Goal: Task Accomplishment & Management: Use online tool/utility

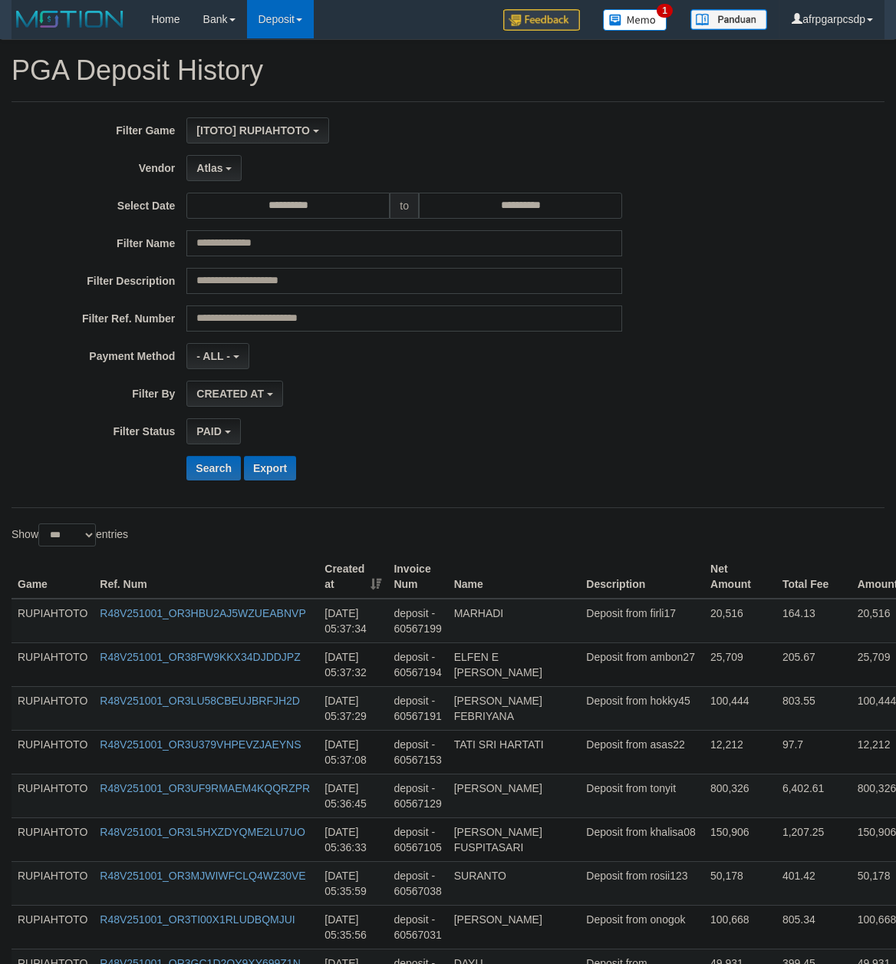
select select "**********"
select select "*"
select select "***"
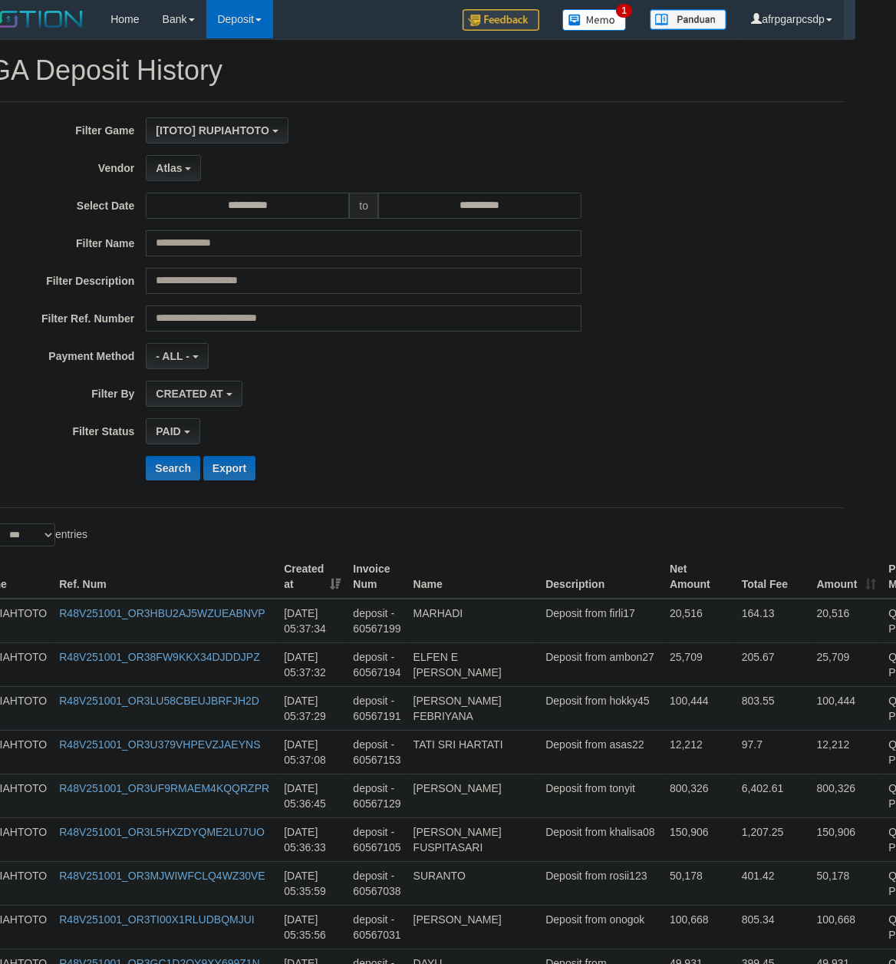
scroll to position [45, 0]
click at [178, 470] on button "Search" at bounding box center [173, 468] width 54 height 25
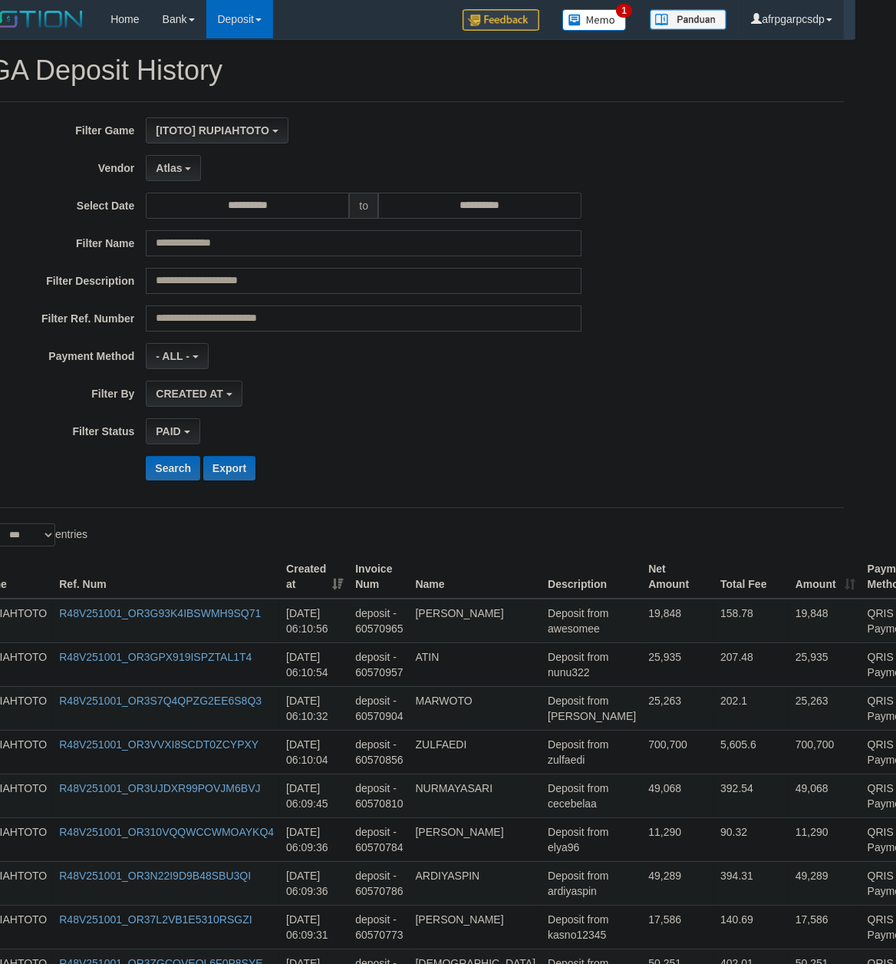
click at [279, 407] on div "CREATED AT PAID AT CREATED AT" at bounding box center [364, 394] width 436 height 26
click at [193, 467] on button "Search" at bounding box center [173, 468] width 54 height 25
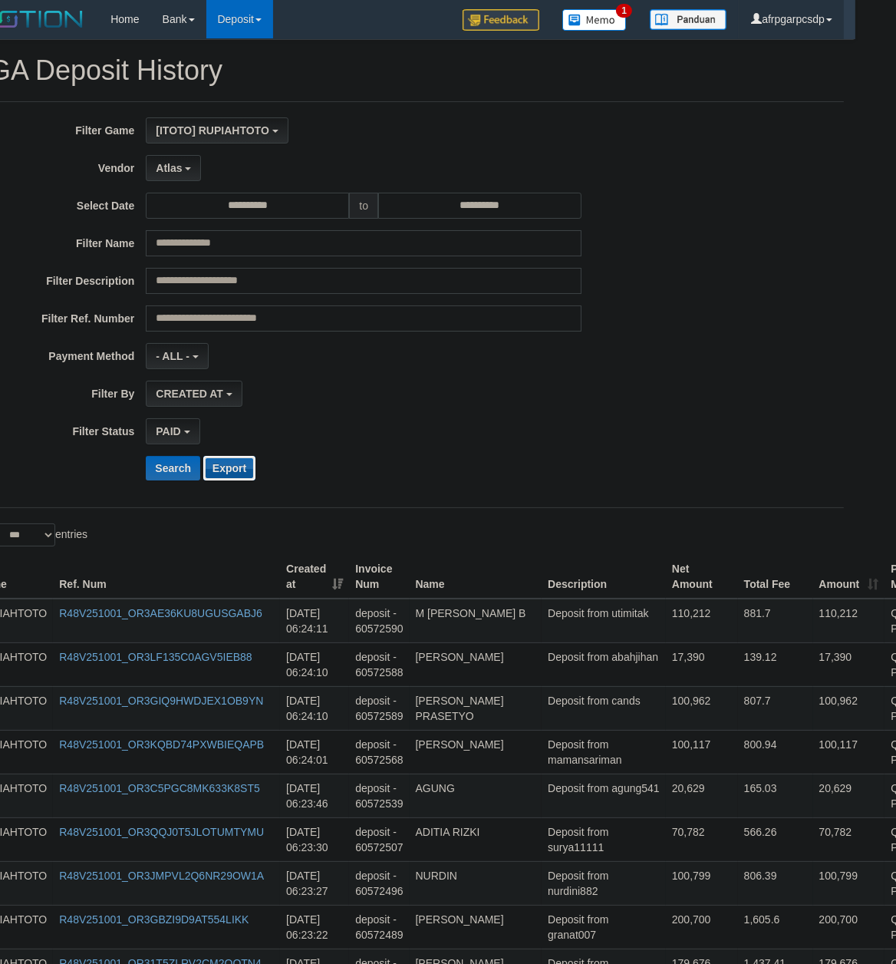
click at [234, 469] on button "Export" at bounding box center [229, 468] width 52 height 25
click at [738, 766] on td "800.94" at bounding box center [775, 752] width 75 height 44
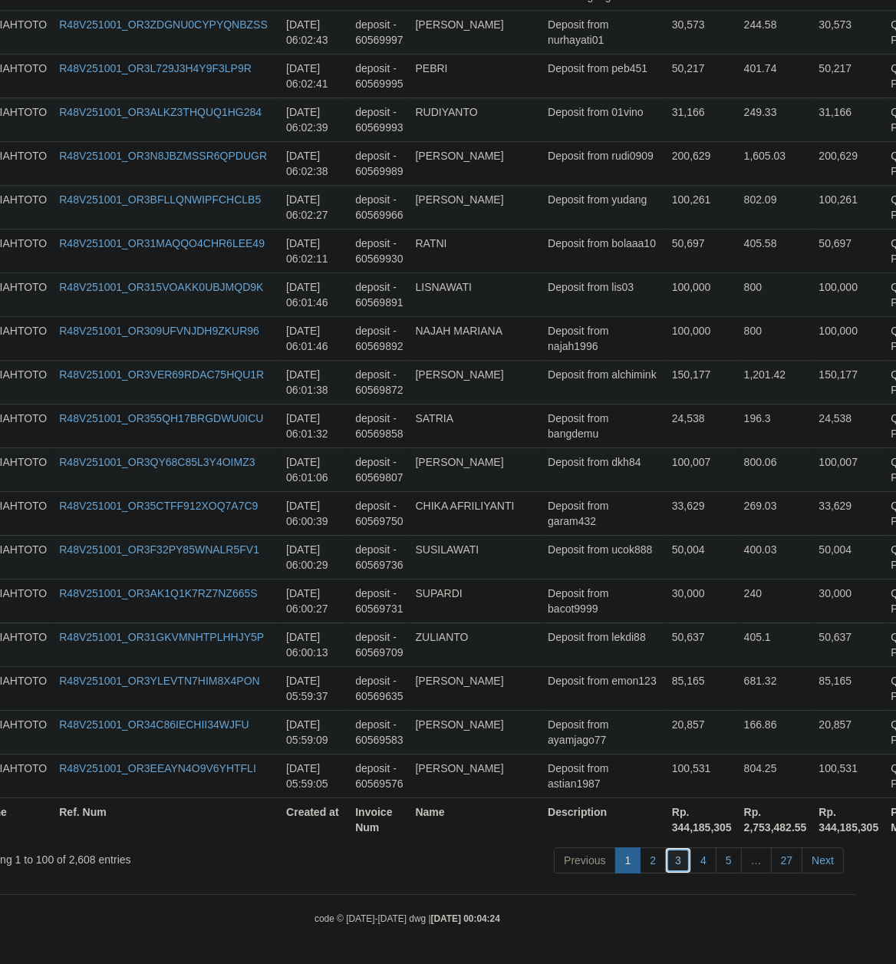
click at [671, 857] on link "3" at bounding box center [678, 860] width 26 height 26
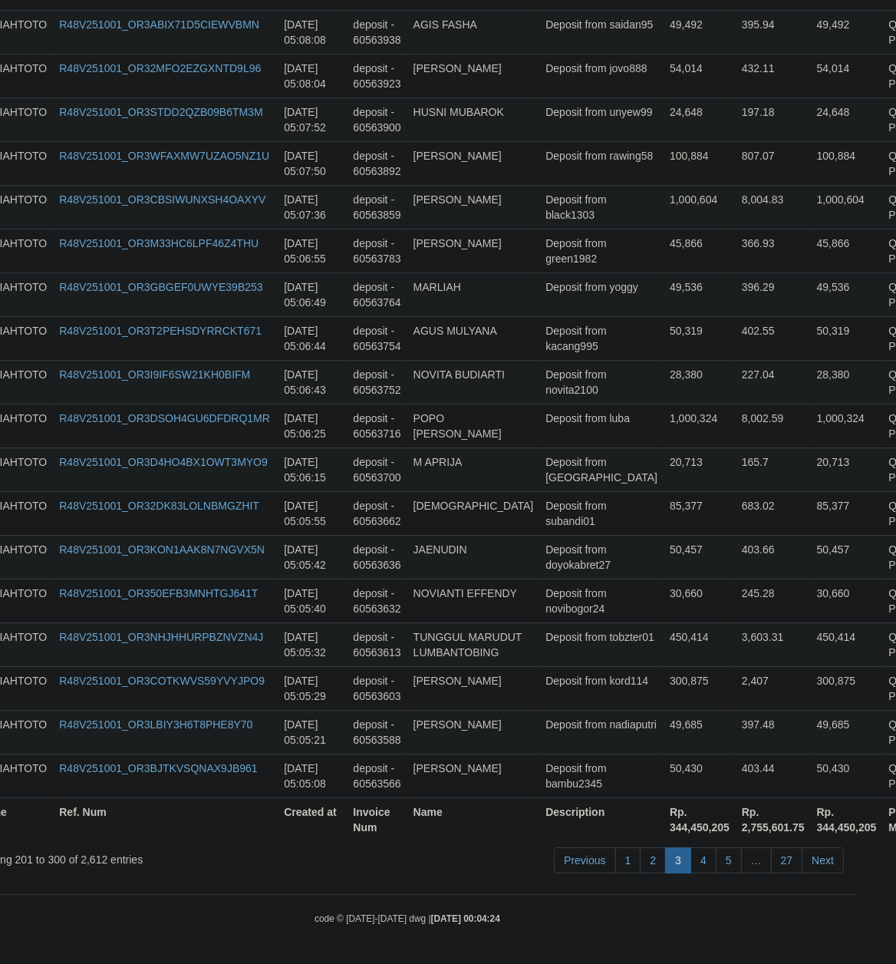
scroll to position [4214, 41]
drag, startPoint x: 569, startPoint y: 589, endPoint x: 592, endPoint y: 589, distance: 23.0
click at [569, 589] on td "Deposit from novibogor24" at bounding box center [602, 601] width 124 height 44
click at [698, 863] on link "4" at bounding box center [704, 860] width 26 height 26
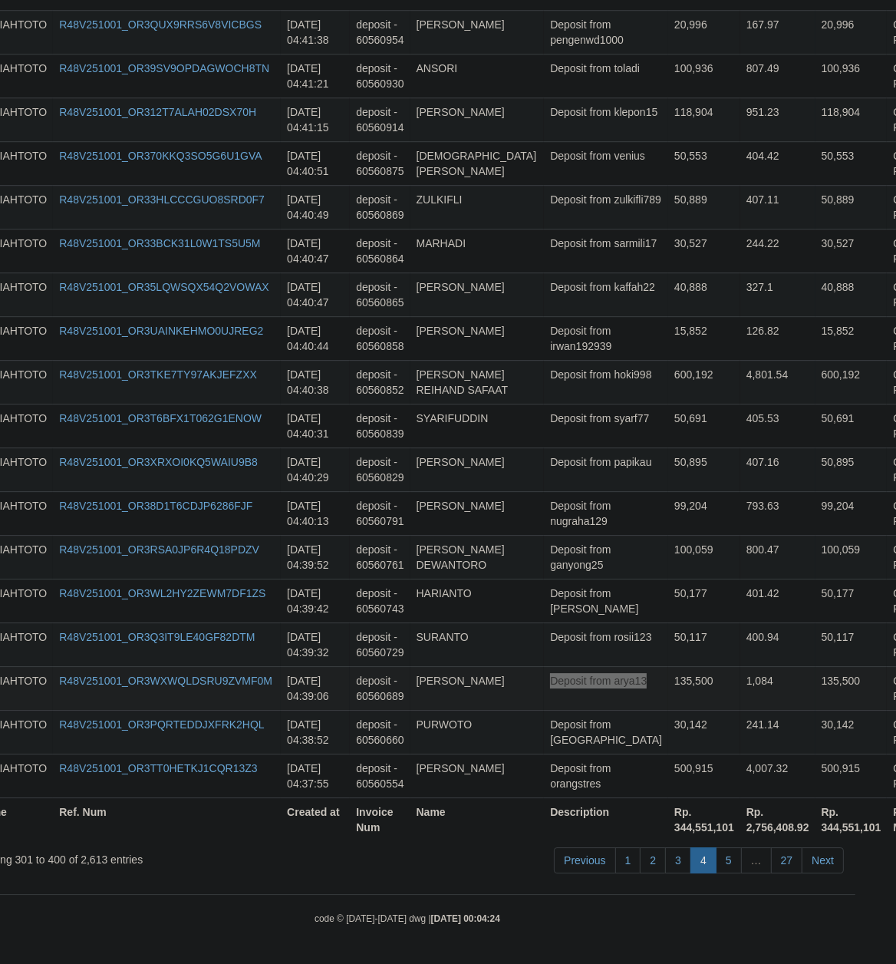
click at [668, 698] on td "135,500" at bounding box center [704, 688] width 72 height 44
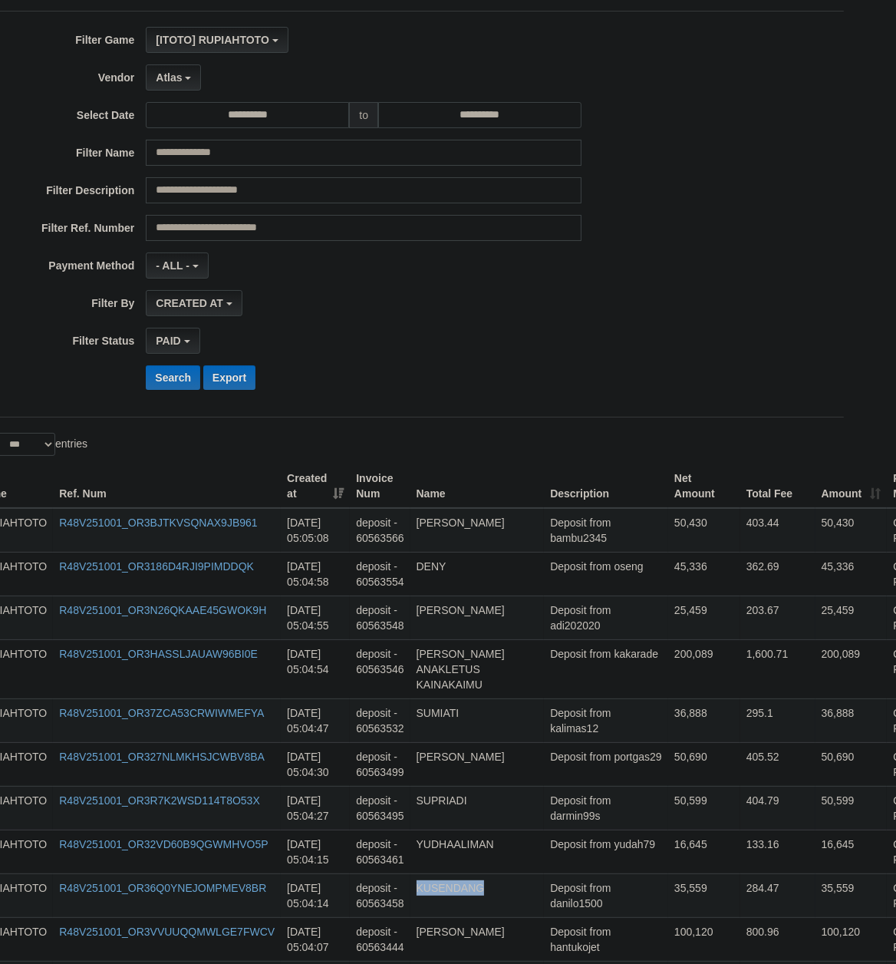
scroll to position [0, 41]
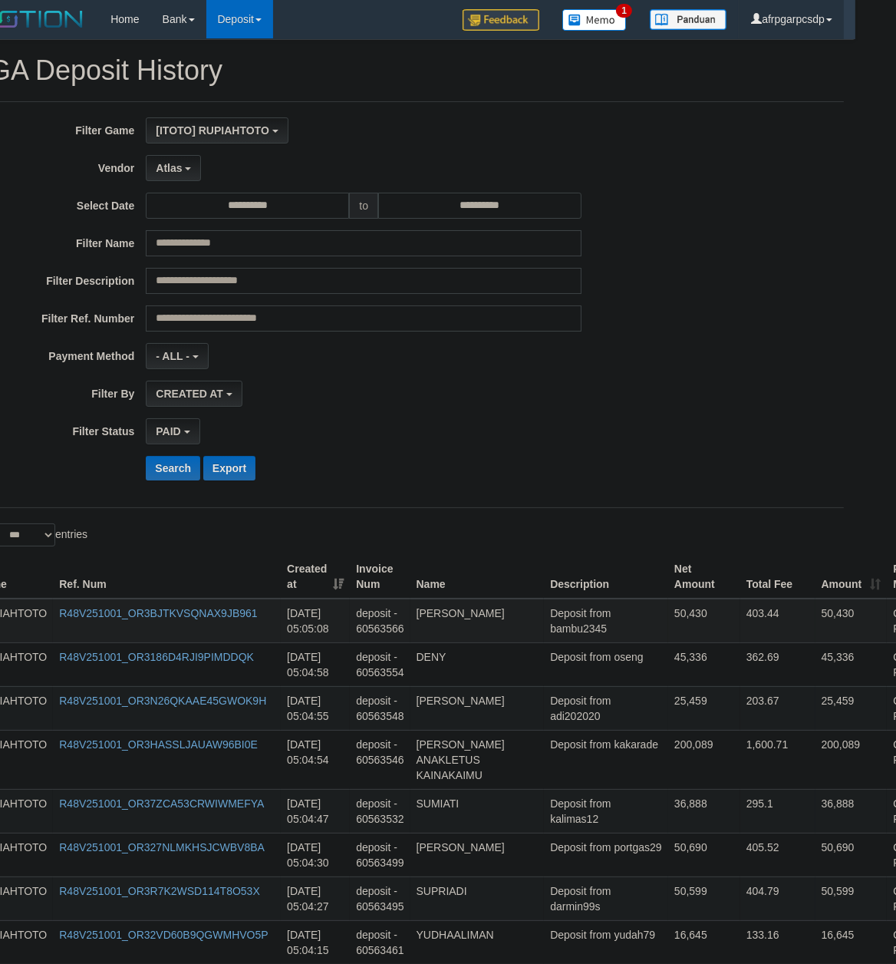
copy td "[PERSON_NAME]"
drag, startPoint x: 581, startPoint y: 481, endPoint x: 578, endPoint y: 639, distance: 158.1
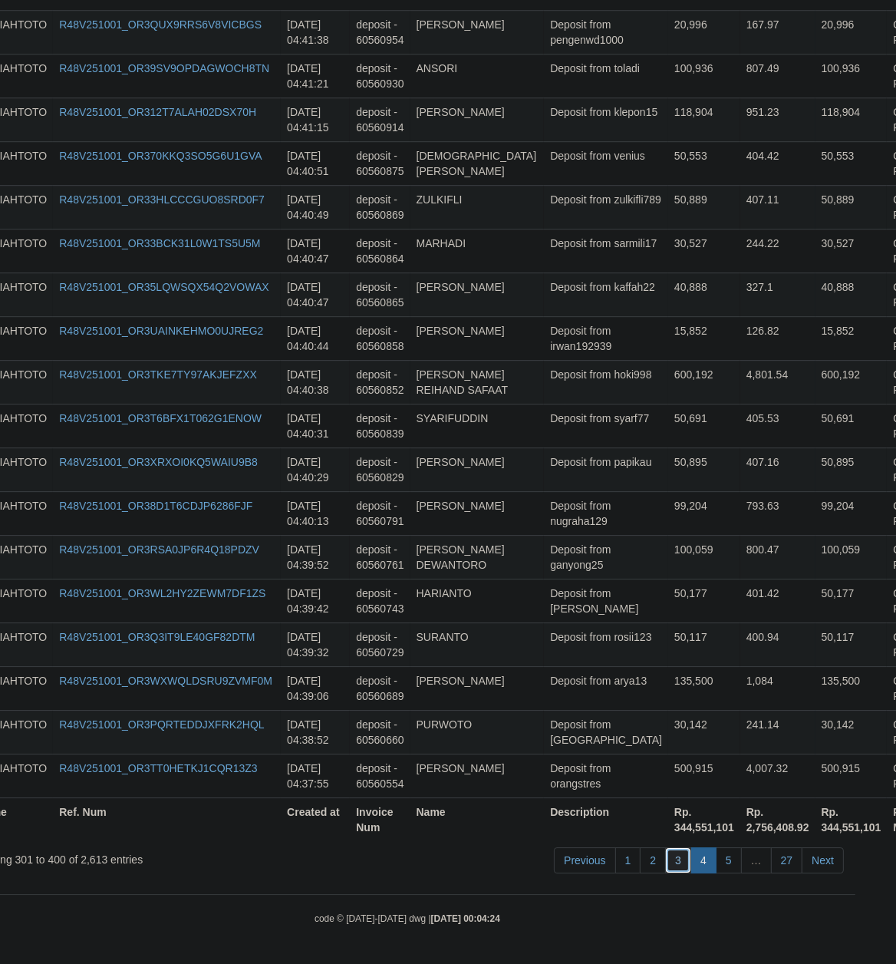
click at [677, 863] on link "3" at bounding box center [678, 860] width 26 height 26
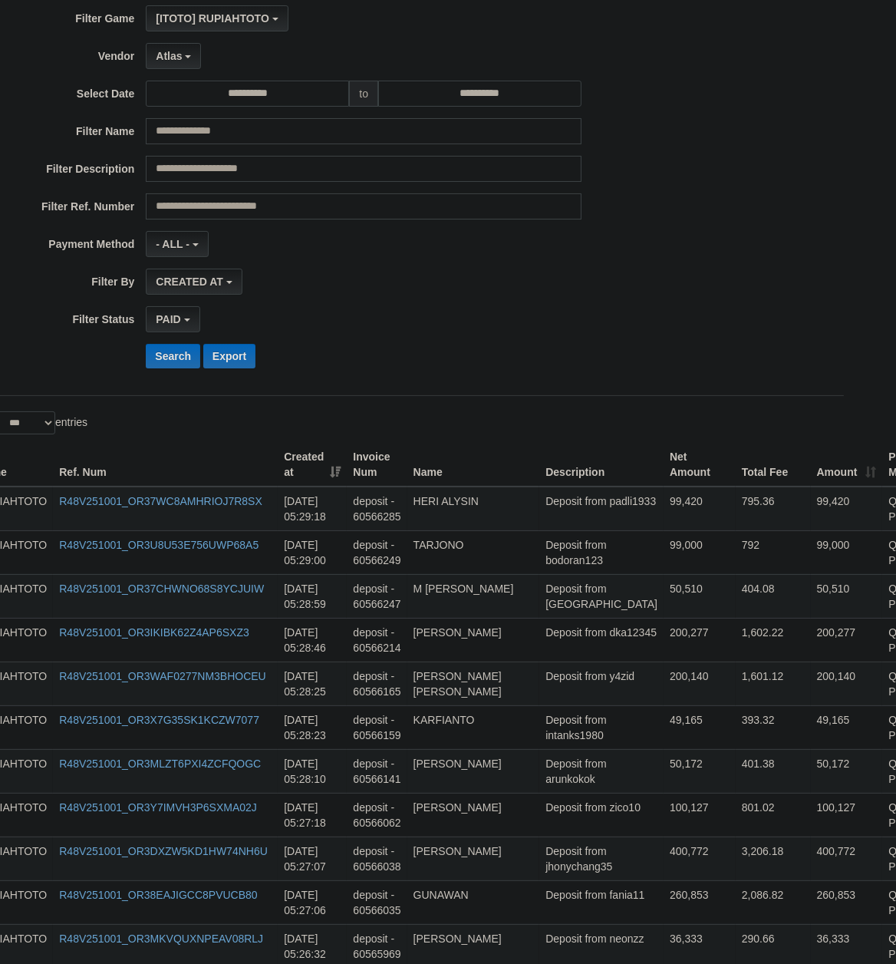
scroll to position [108, 41]
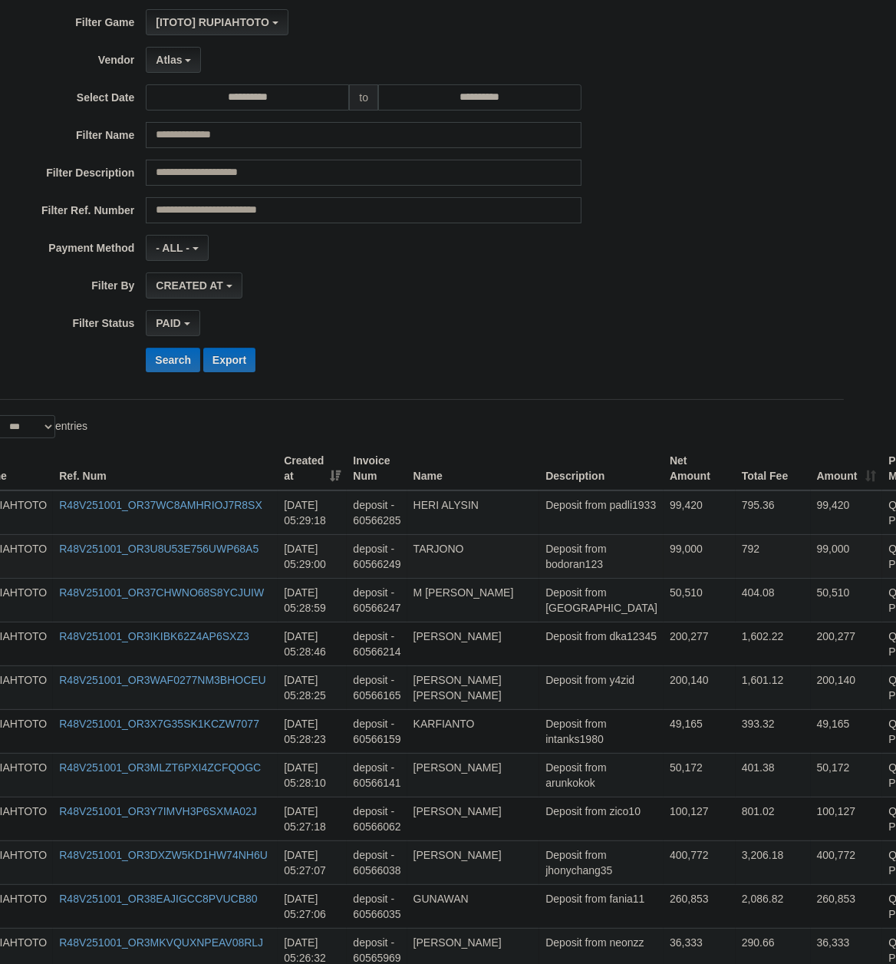
copy td "[PERSON_NAME]"
drag, startPoint x: 583, startPoint y: 767, endPoint x: 563, endPoint y: 556, distance: 212.0
click at [556, 520] on td "Deposit from padli1933" at bounding box center [602, 512] width 124 height 45
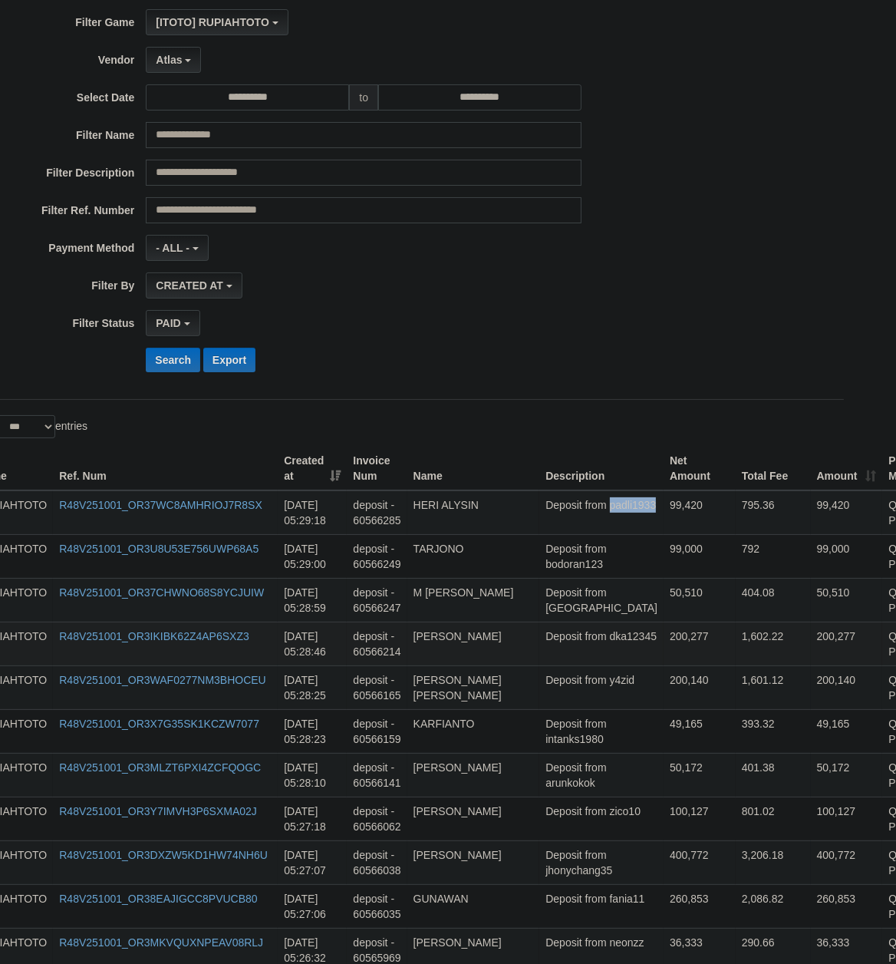
copy td "padli1933"
click at [579, 632] on td "Deposit from dka12345" at bounding box center [602, 644] width 124 height 44
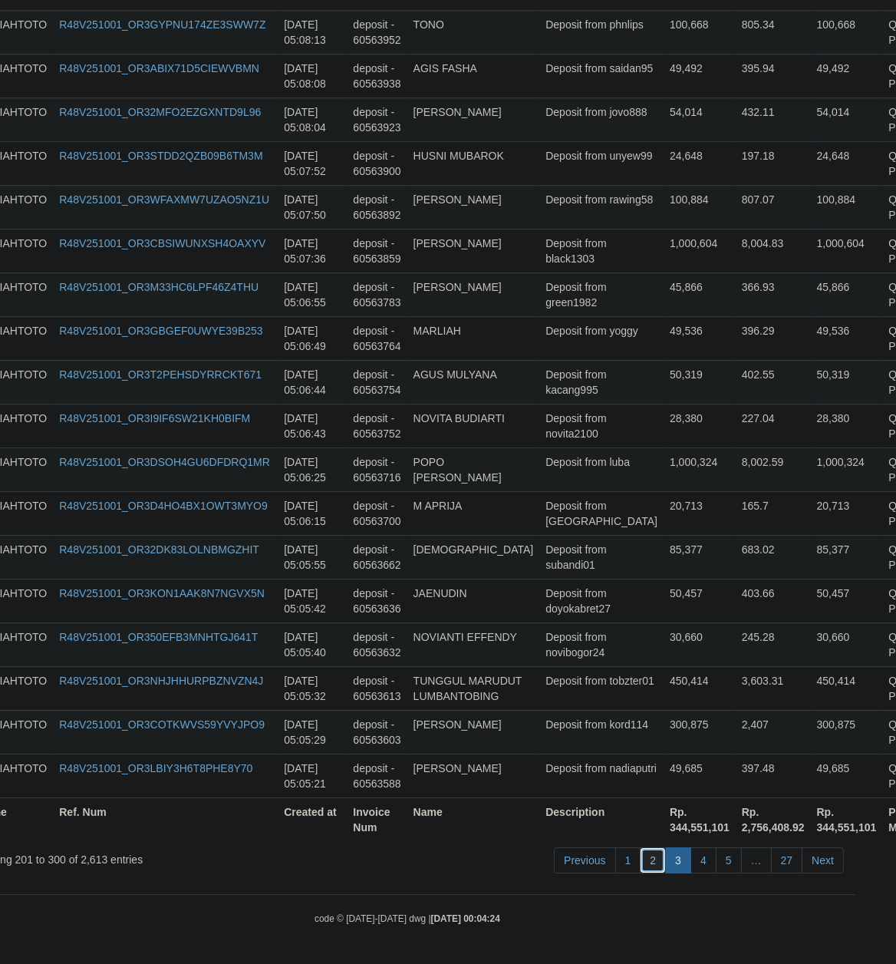
click at [642, 857] on link "2" at bounding box center [653, 860] width 26 height 26
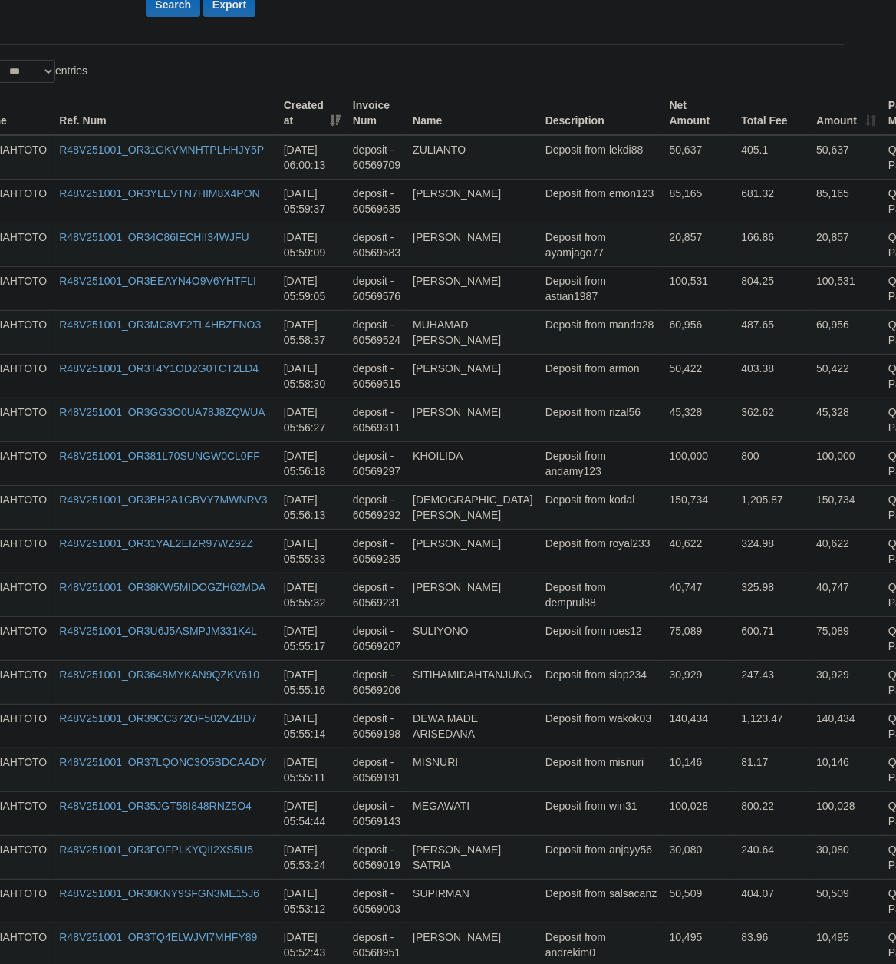
scroll to position [0, 41]
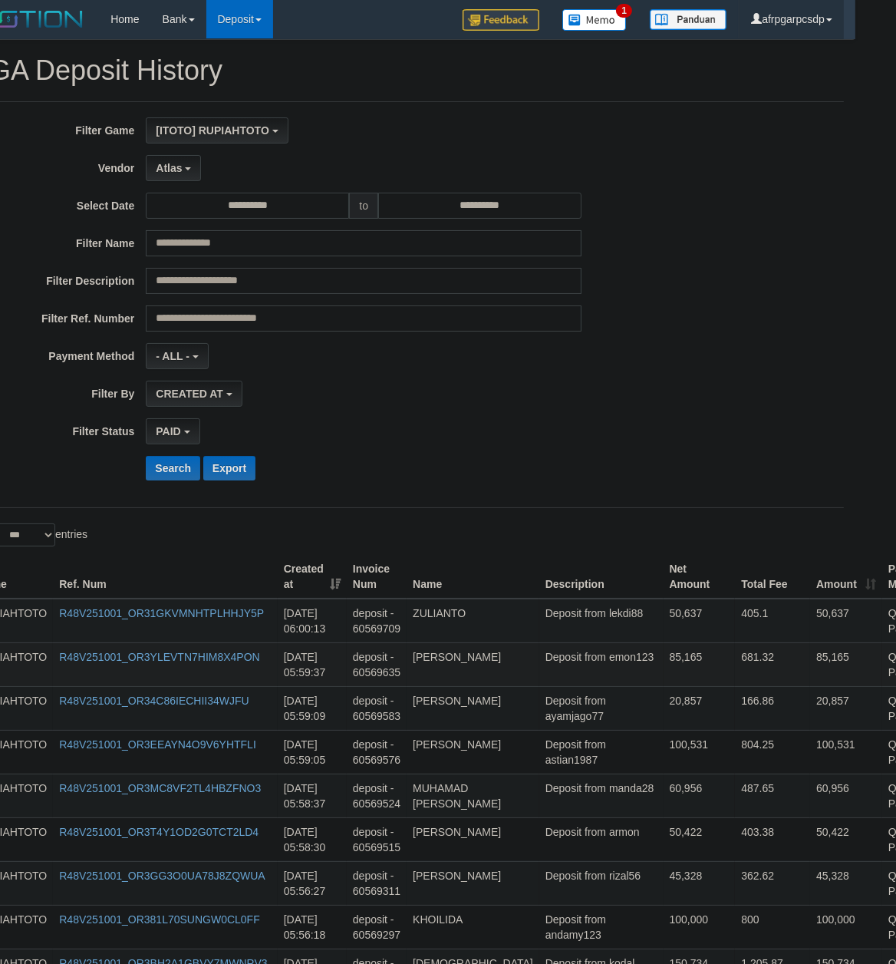
copy td "[PERSON_NAME]"
drag, startPoint x: 579, startPoint y: 771, endPoint x: 563, endPoint y: 667, distance: 105.5
click at [566, 632] on td "Deposit from lekdi88" at bounding box center [602, 621] width 124 height 45
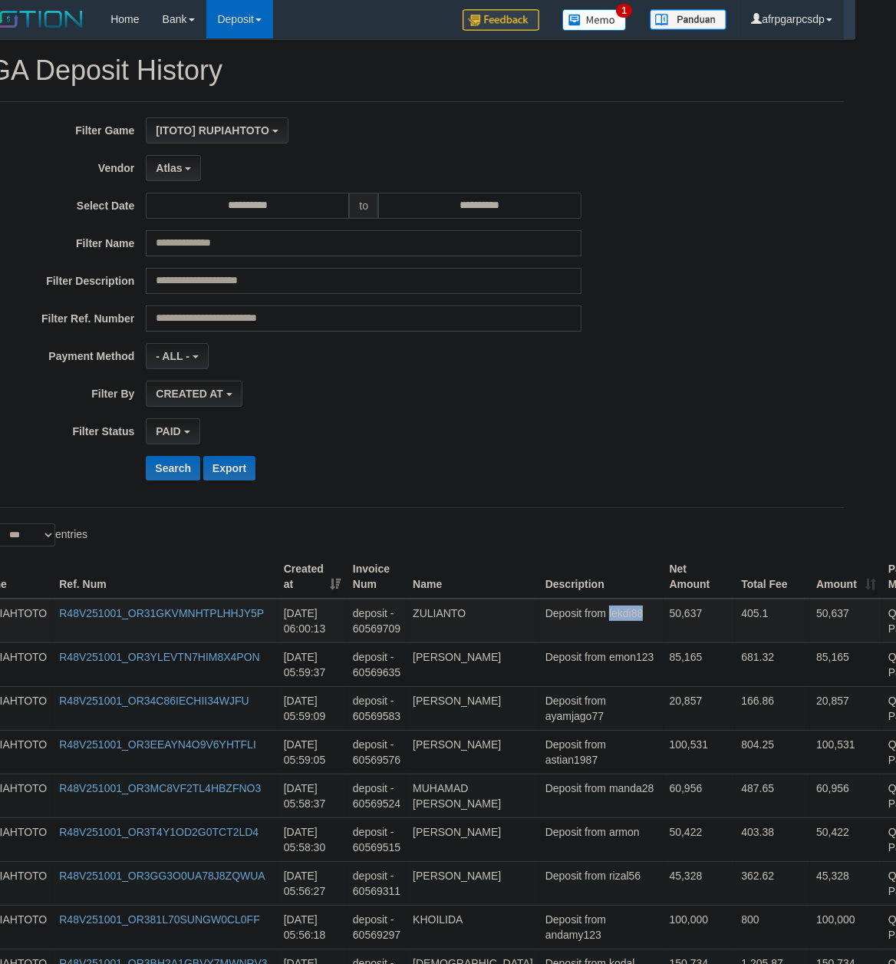
copy td "lekdi88"
click at [573, 791] on td "Deposit from manda28" at bounding box center [602, 796] width 124 height 44
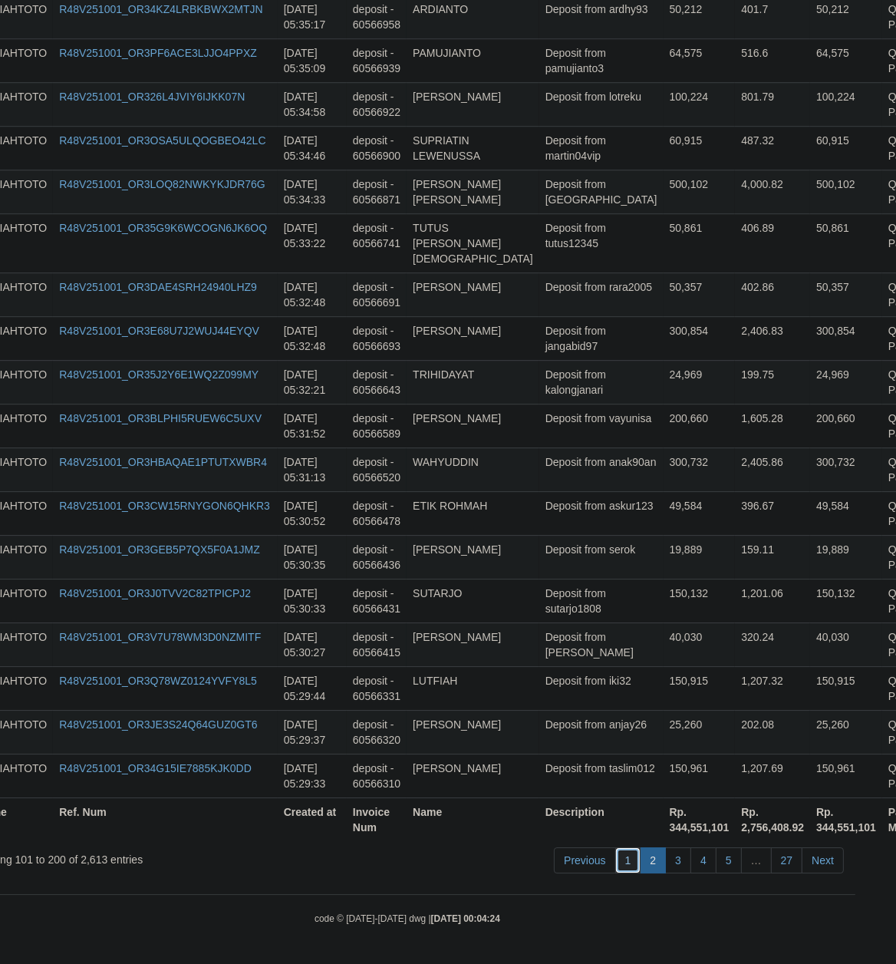
click at [622, 860] on link "1" at bounding box center [629, 860] width 26 height 26
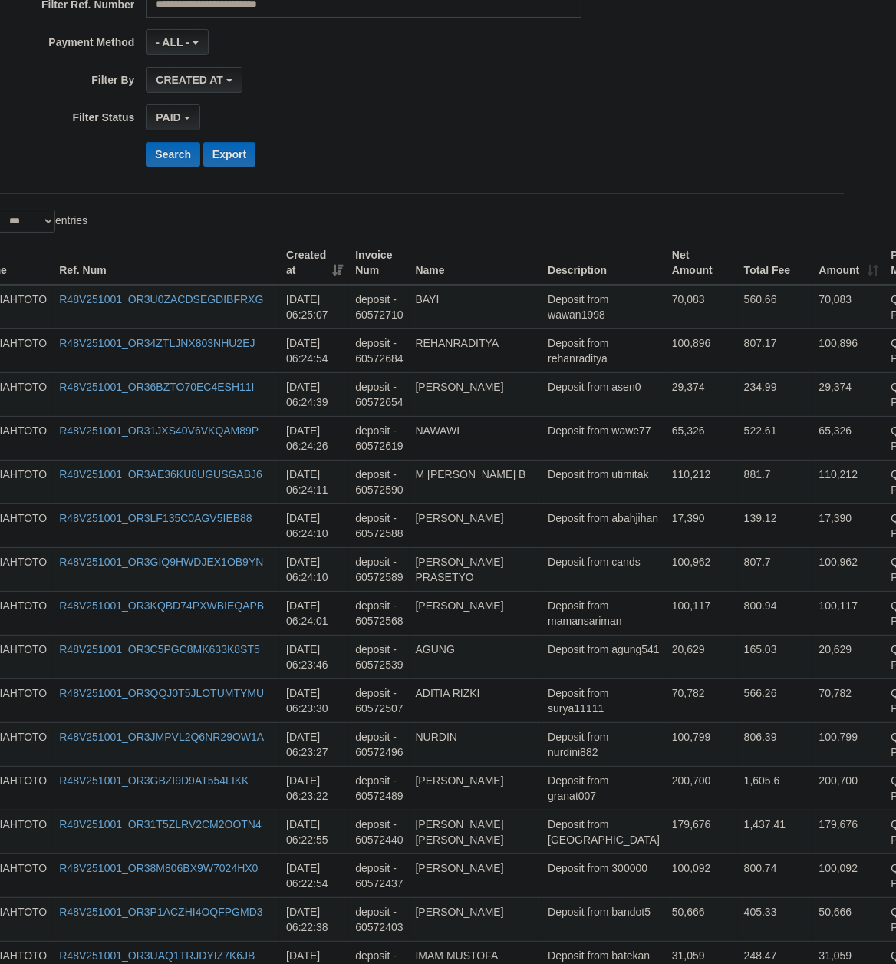
scroll to position [0, 41]
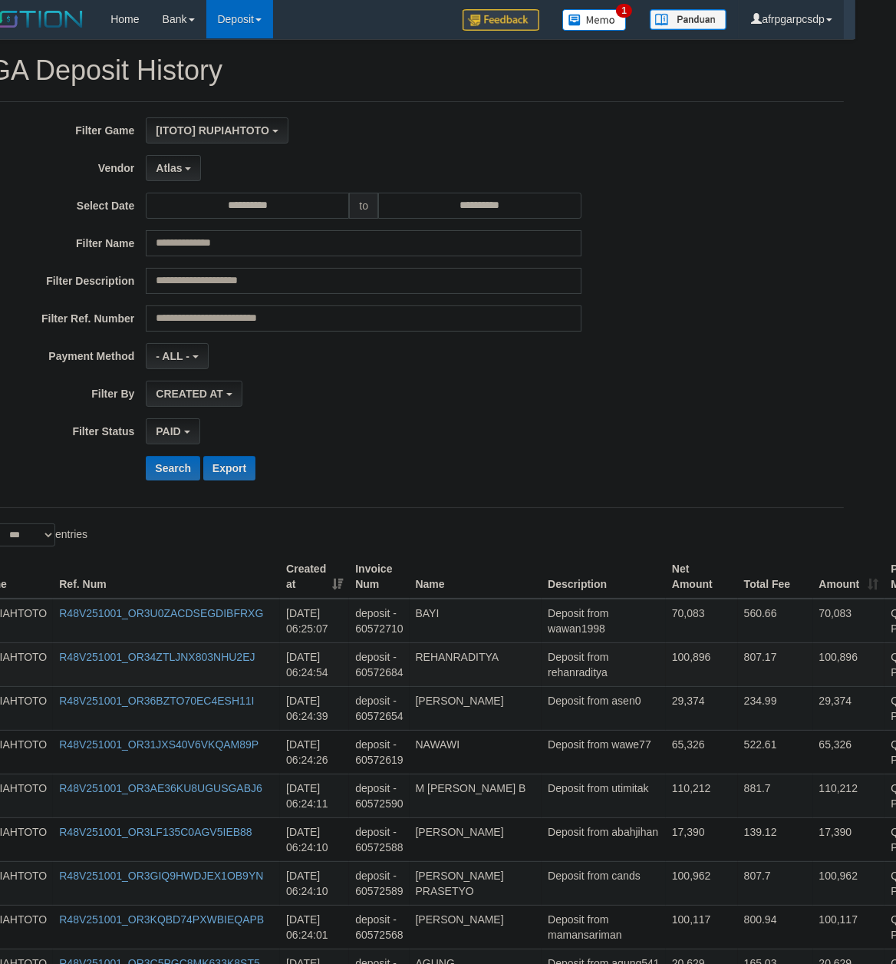
copy td "SUPARDI"
drag, startPoint x: 545, startPoint y: 770, endPoint x: 520, endPoint y: 672, distance: 100.7
click at [666, 833] on td "17,390" at bounding box center [702, 839] width 72 height 44
drag, startPoint x: 279, startPoint y: 809, endPoint x: 322, endPoint y: 812, distance: 43.1
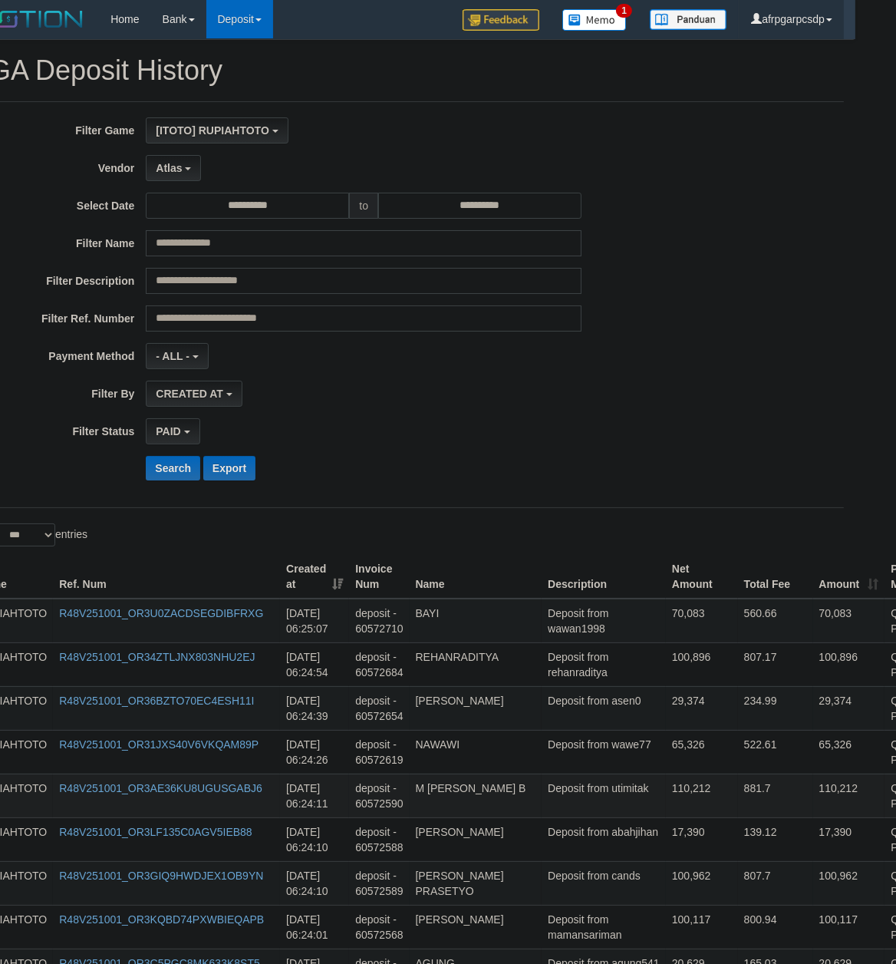
click at [322, 812] on tr "RUPIAHTOTO R48V251001_OR3AE36KU8UGUSGABJ6 [DATE] 06:24:11 deposit - 60572590 M …" at bounding box center [479, 796] width 1017 height 44
click at [322, 810] on td "[DATE] 06:24:11" at bounding box center [314, 796] width 69 height 44
drag, startPoint x: 285, startPoint y: 810, endPoint x: 325, endPoint y: 817, distance: 40.4
click at [325, 817] on td "[DATE] 06:24:11" at bounding box center [314, 796] width 69 height 44
copy td "06:24:11"
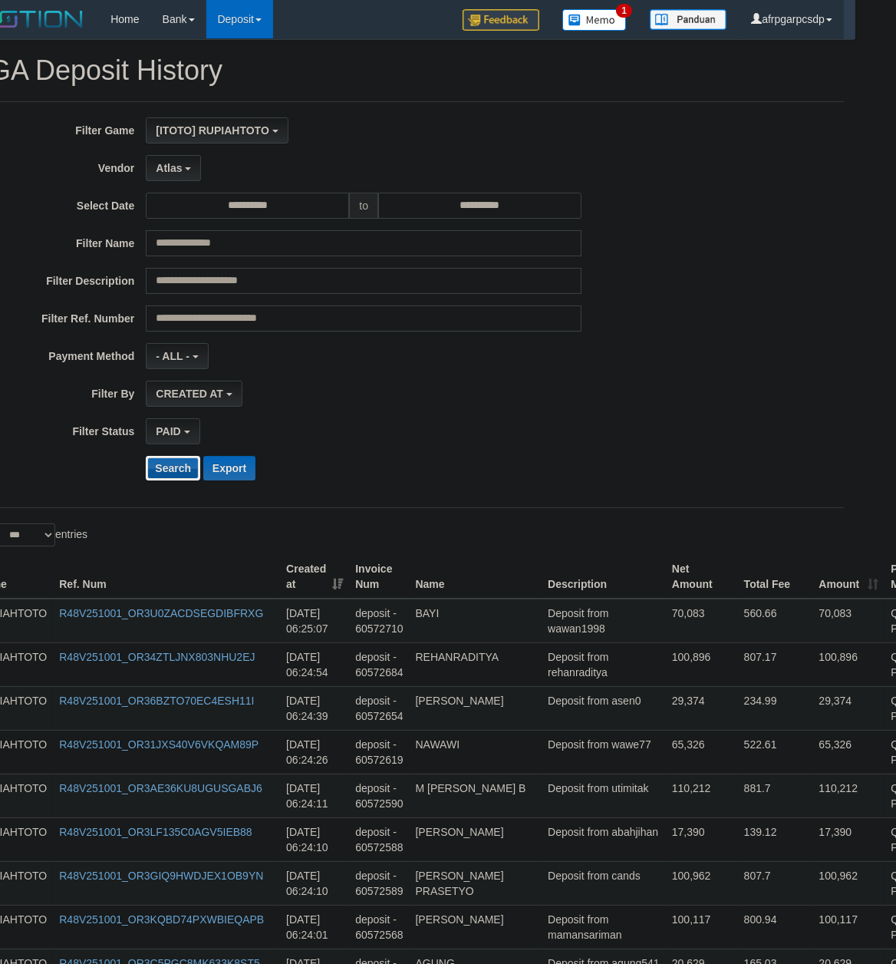
click at [160, 477] on button "Search" at bounding box center [173, 468] width 54 height 25
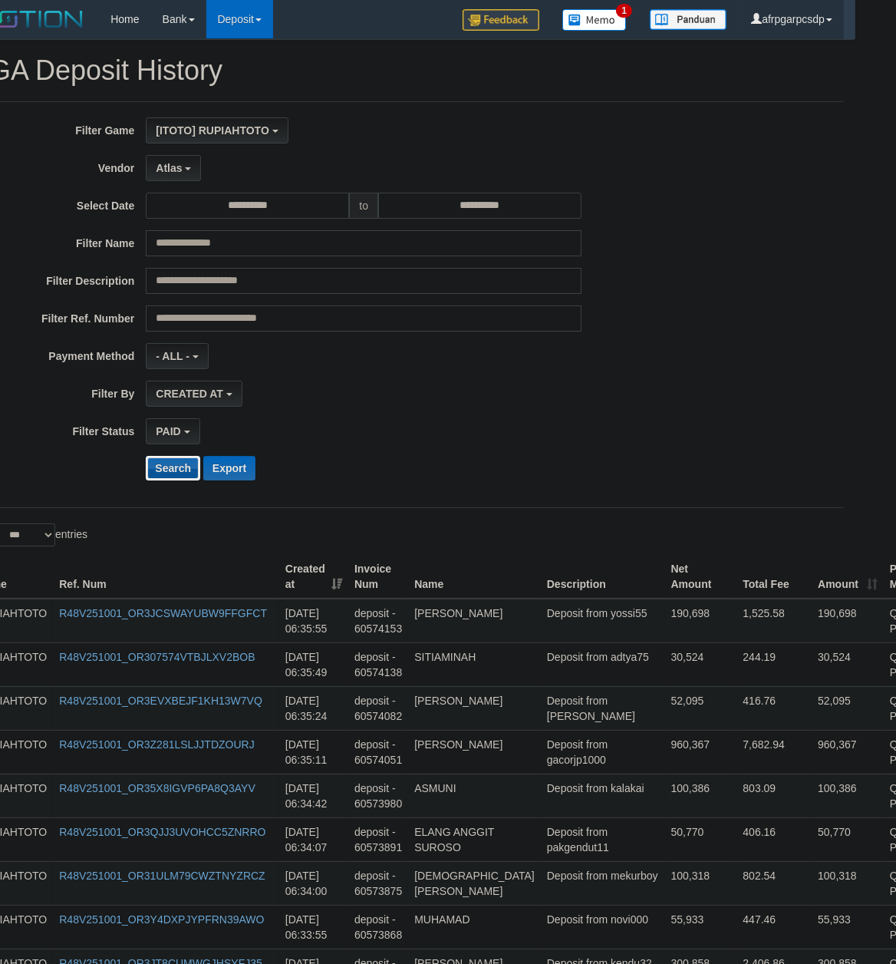
click at [176, 461] on button "Search" at bounding box center [173, 468] width 54 height 25
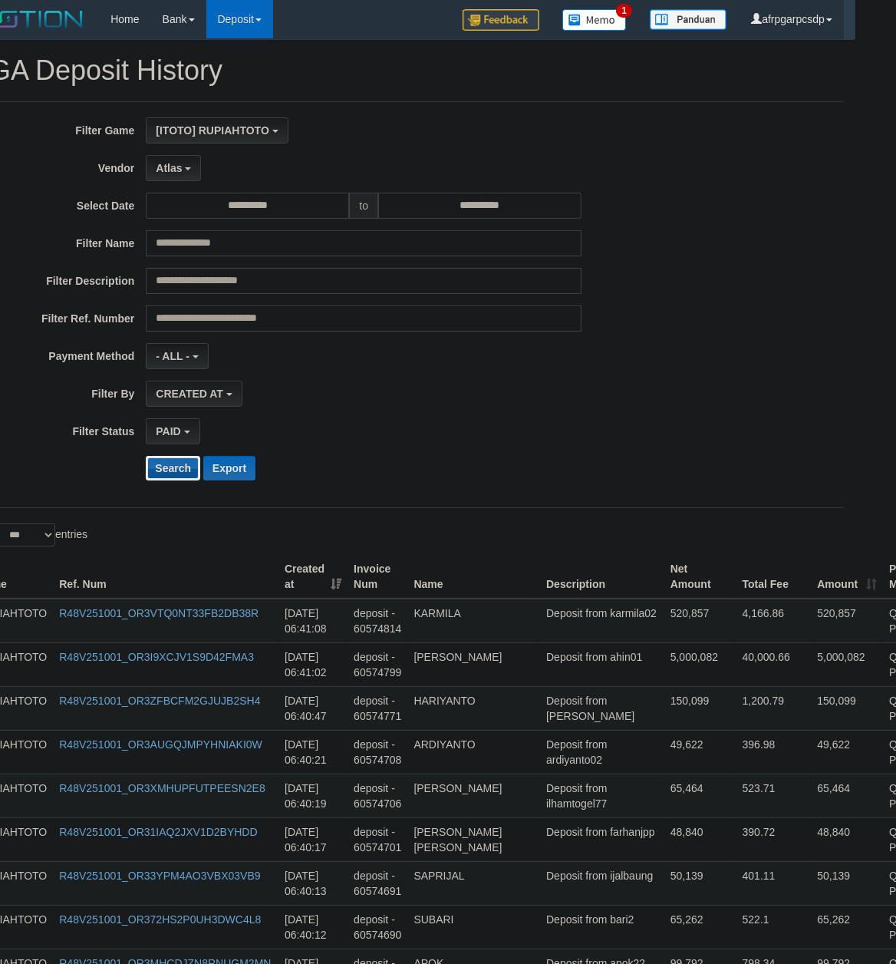
click at [153, 464] on button "Search" at bounding box center [173, 468] width 54 height 25
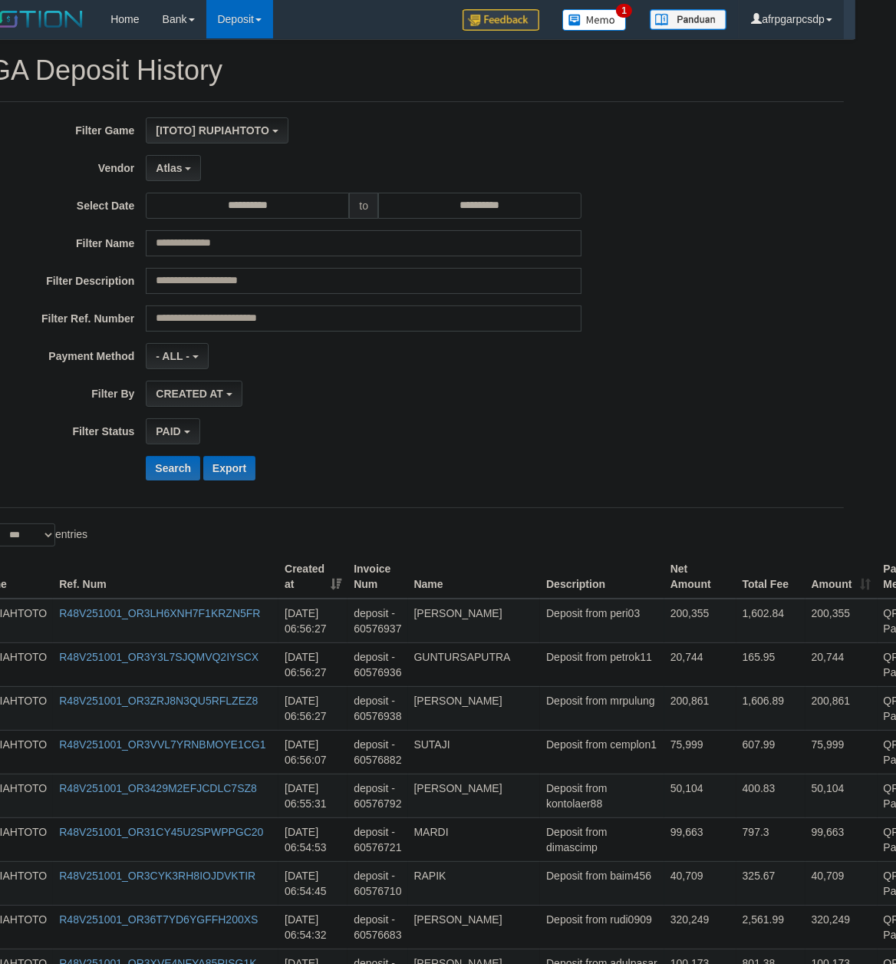
click at [38, 474] on div "Search Export" at bounding box center [332, 468] width 747 height 25
click at [176, 469] on button "Search" at bounding box center [173, 468] width 54 height 25
click at [485, 427] on div "PAID SELECT ALL - ALL - SELECT STATUS PENDING/UNPAID PAID CANCELED EXPIRED" at bounding box center [364, 431] width 436 height 26
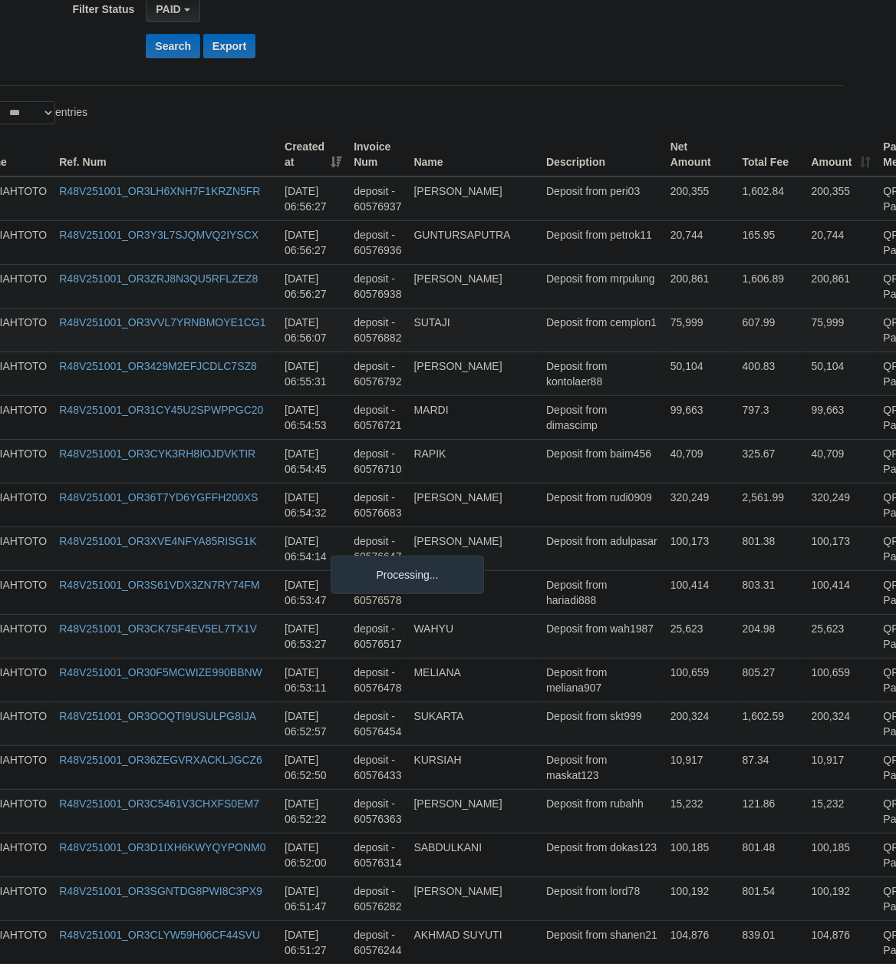
scroll to position [316, 41]
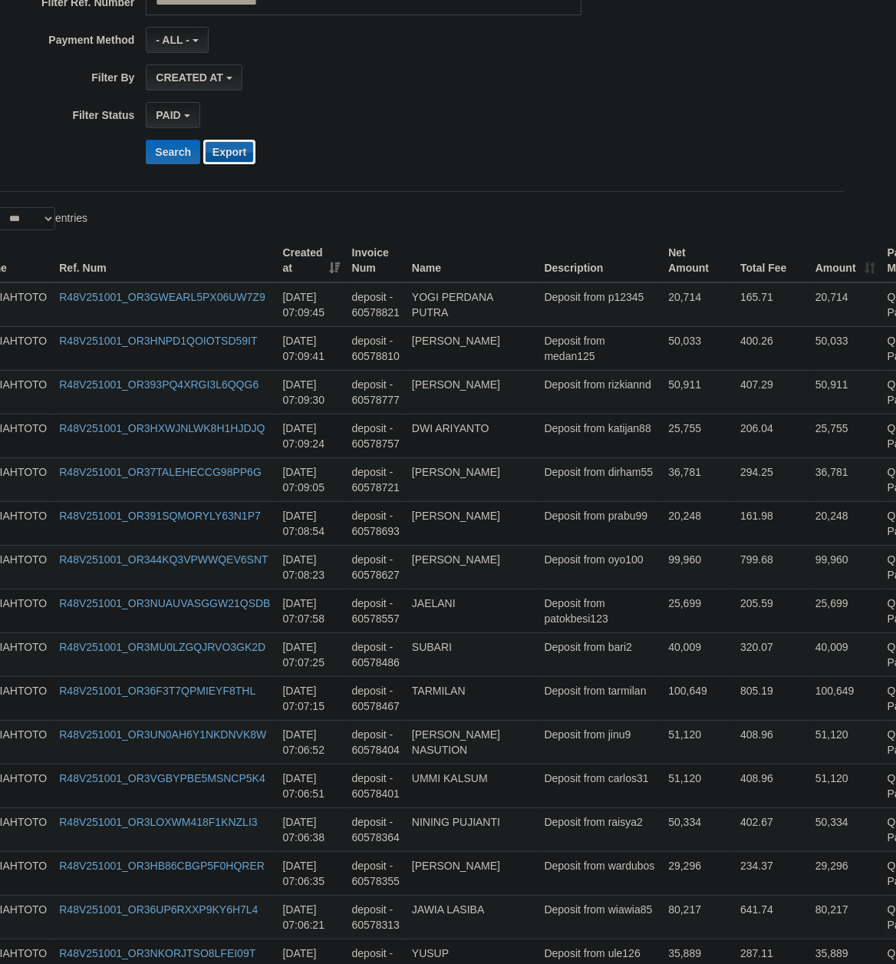
click at [228, 154] on button "Export" at bounding box center [229, 152] width 52 height 25
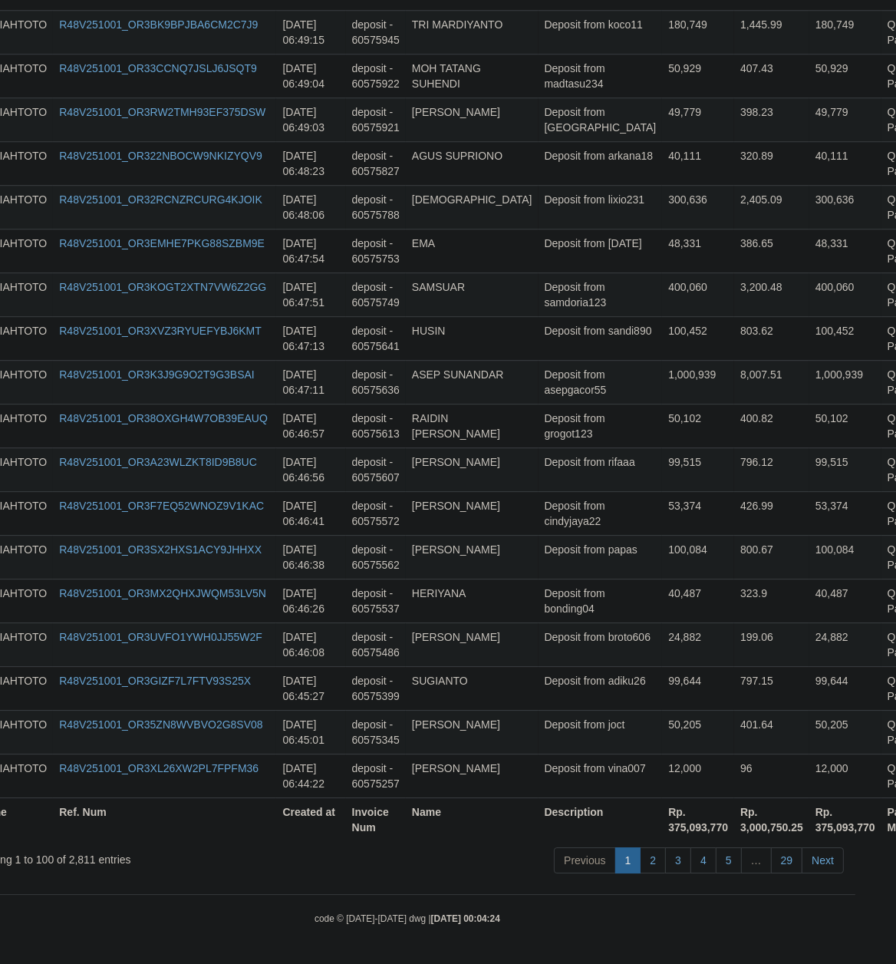
click at [662, 827] on th "Rp. 375,093,770" at bounding box center [698, 819] width 72 height 44
drag, startPoint x: 599, startPoint y: 825, endPoint x: 615, endPoint y: 815, distance: 19.0
click at [662, 815] on th "Rp. 375,093,770" at bounding box center [698, 819] width 72 height 44
click at [662, 820] on th "Rp. 375,093,770" at bounding box center [698, 819] width 72 height 44
copy th "375,093,770"
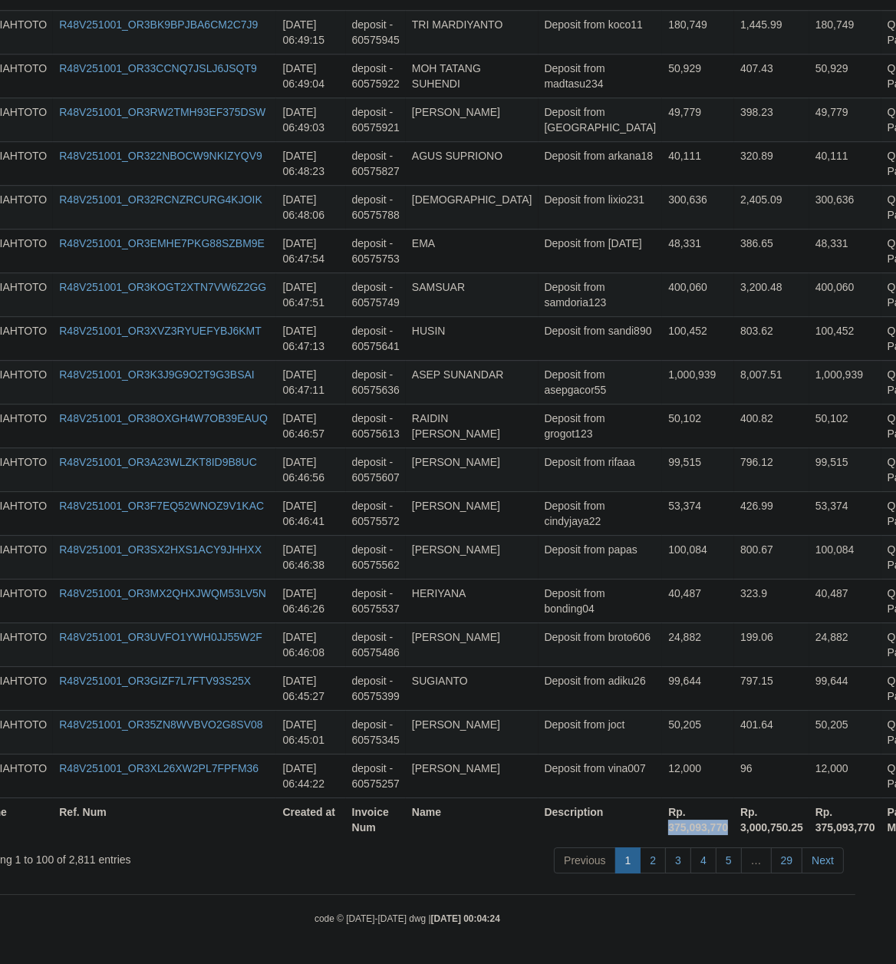
drag, startPoint x: 609, startPoint y: 820, endPoint x: 638, endPoint y: 818, distance: 29.3
click at [662, 818] on th "Rp. 375,093,770" at bounding box center [698, 819] width 72 height 44
click at [430, 22] on td "TRI MARDIYANTO" at bounding box center [472, 32] width 133 height 44
click at [650, 857] on link "2" at bounding box center [653, 860] width 26 height 26
click at [662, 668] on td "99,644" at bounding box center [698, 688] width 72 height 44
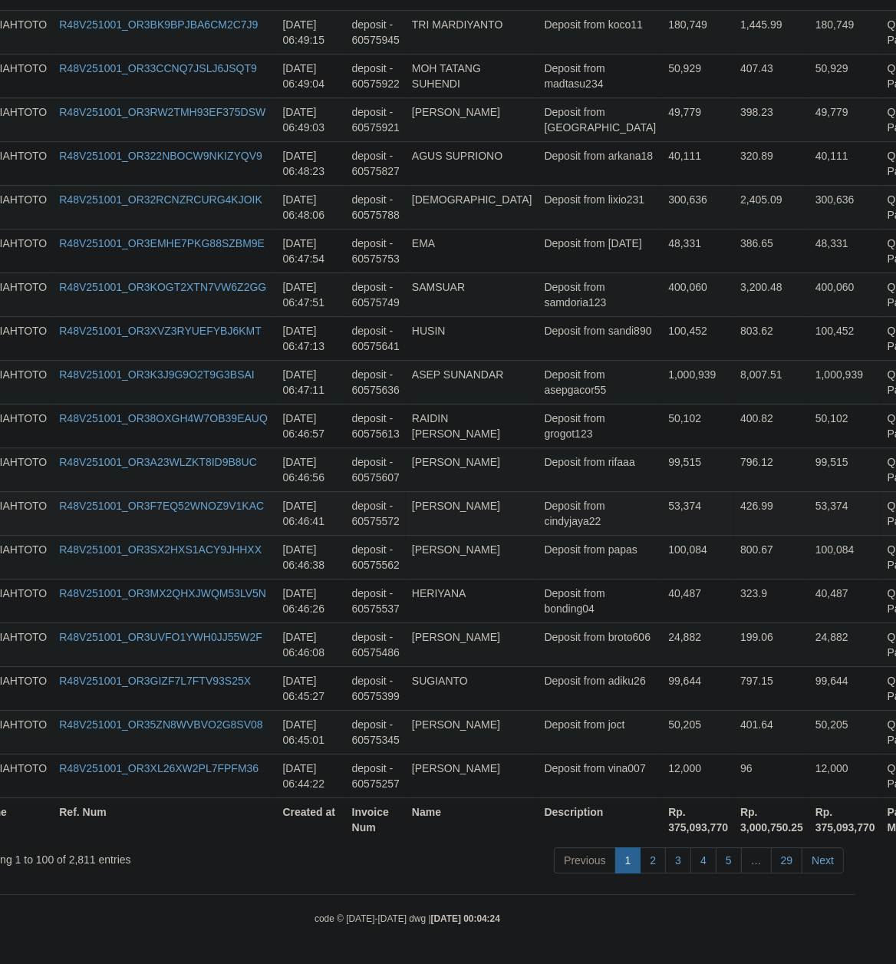
scroll to position [4367, 41]
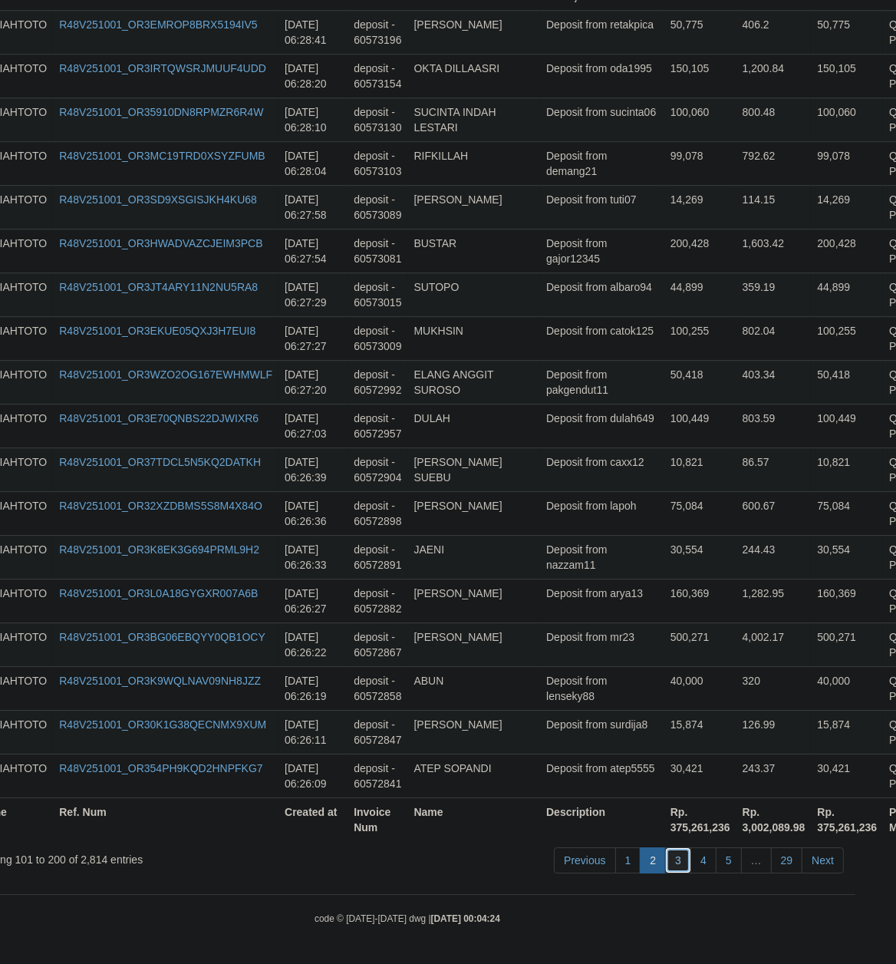
click at [681, 863] on link "3" at bounding box center [678, 860] width 26 height 26
drag, startPoint x: 681, startPoint y: 863, endPoint x: 665, endPoint y: 696, distance: 168.1
click at [681, 850] on link "3" at bounding box center [678, 860] width 26 height 26
click at [737, 692] on td "320" at bounding box center [774, 688] width 75 height 44
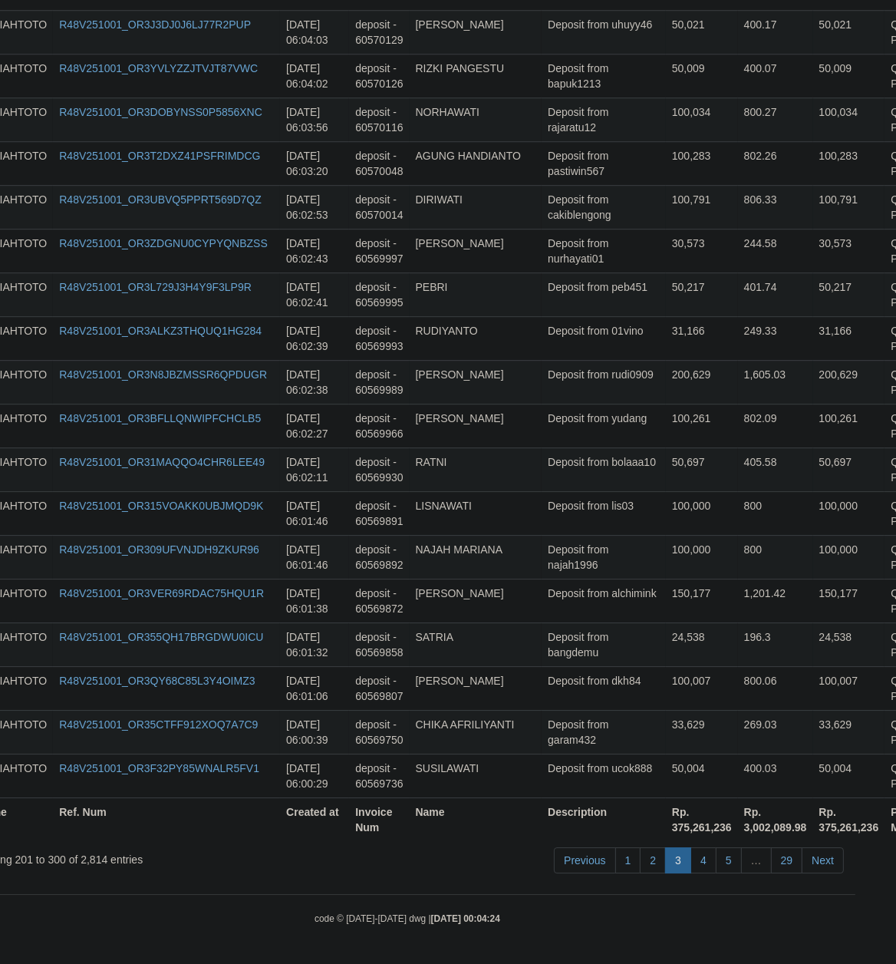
scroll to position [319, 41]
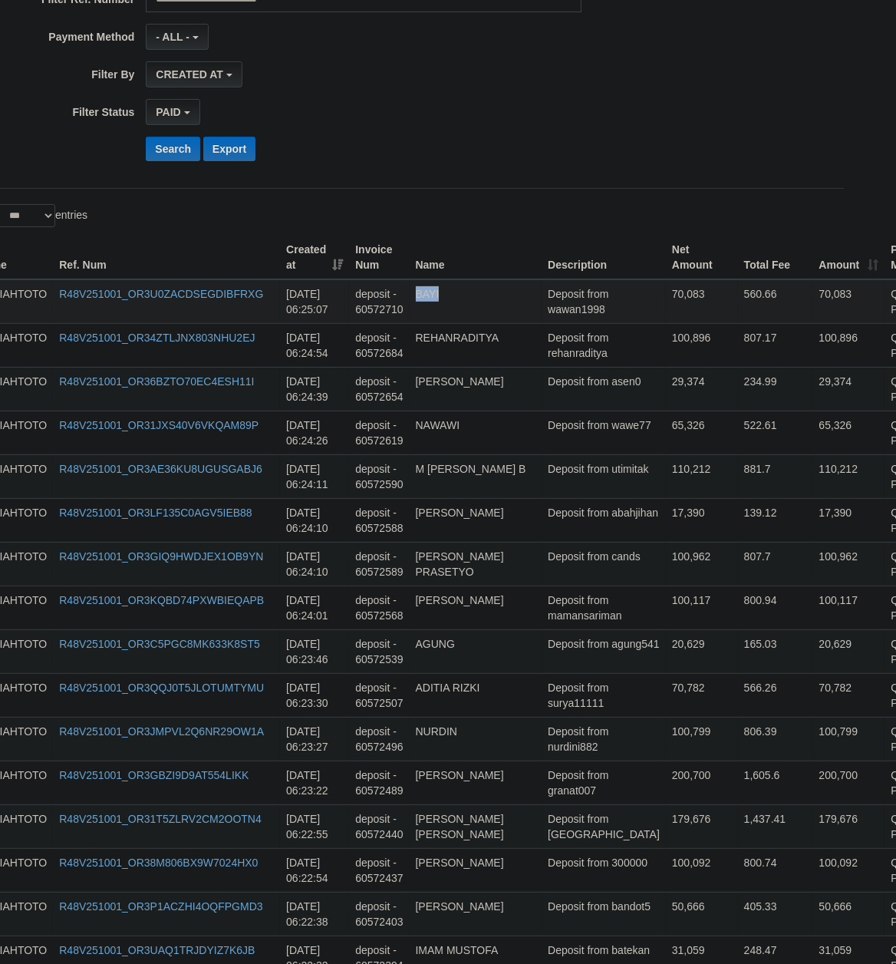
copy td "BAYI"
drag, startPoint x: 564, startPoint y: 297, endPoint x: 564, endPoint y: 305, distance: 8.4
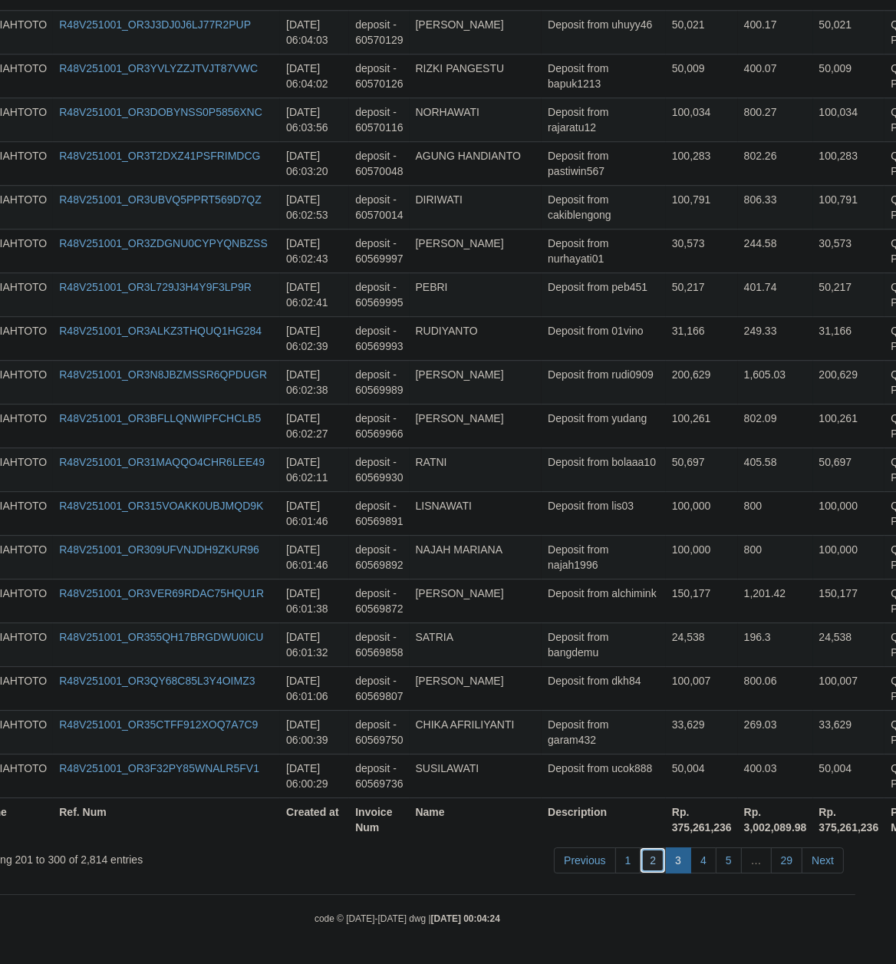
drag, startPoint x: 649, startPoint y: 861, endPoint x: 71, endPoint y: 648, distance: 616.8
click at [649, 859] on link "2" at bounding box center [653, 860] width 26 height 26
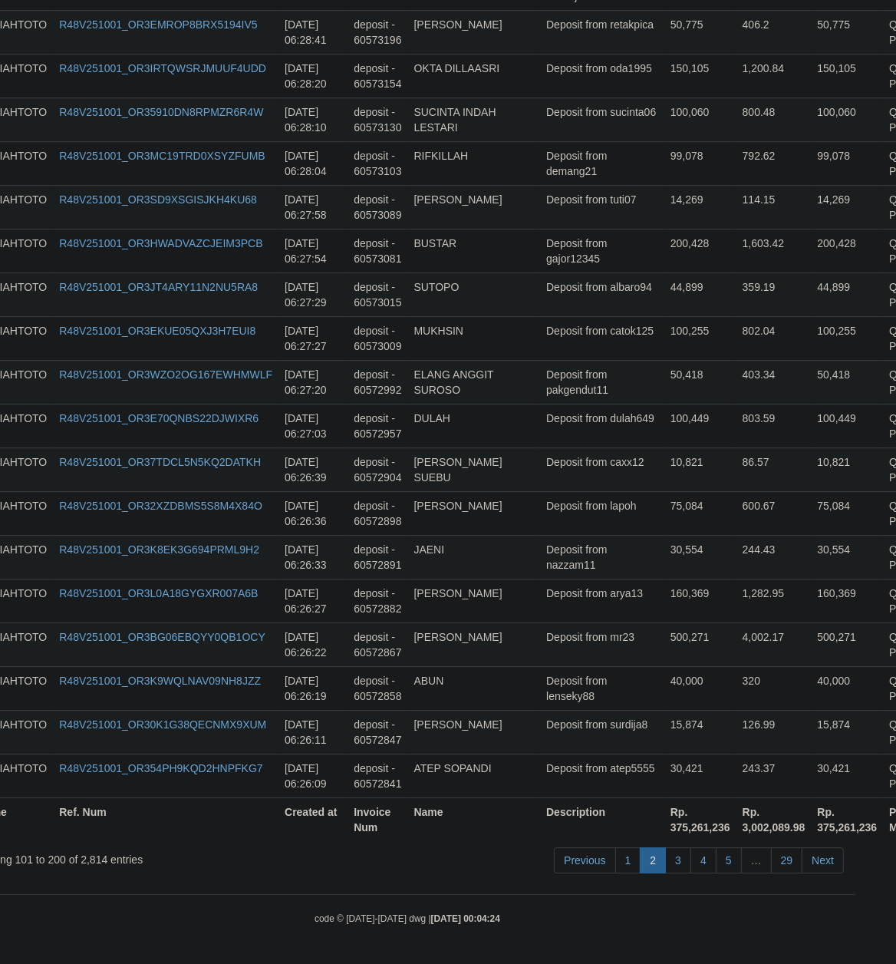
scroll to position [4367, 41]
click at [665, 447] on td "10,821" at bounding box center [701, 469] width 72 height 44
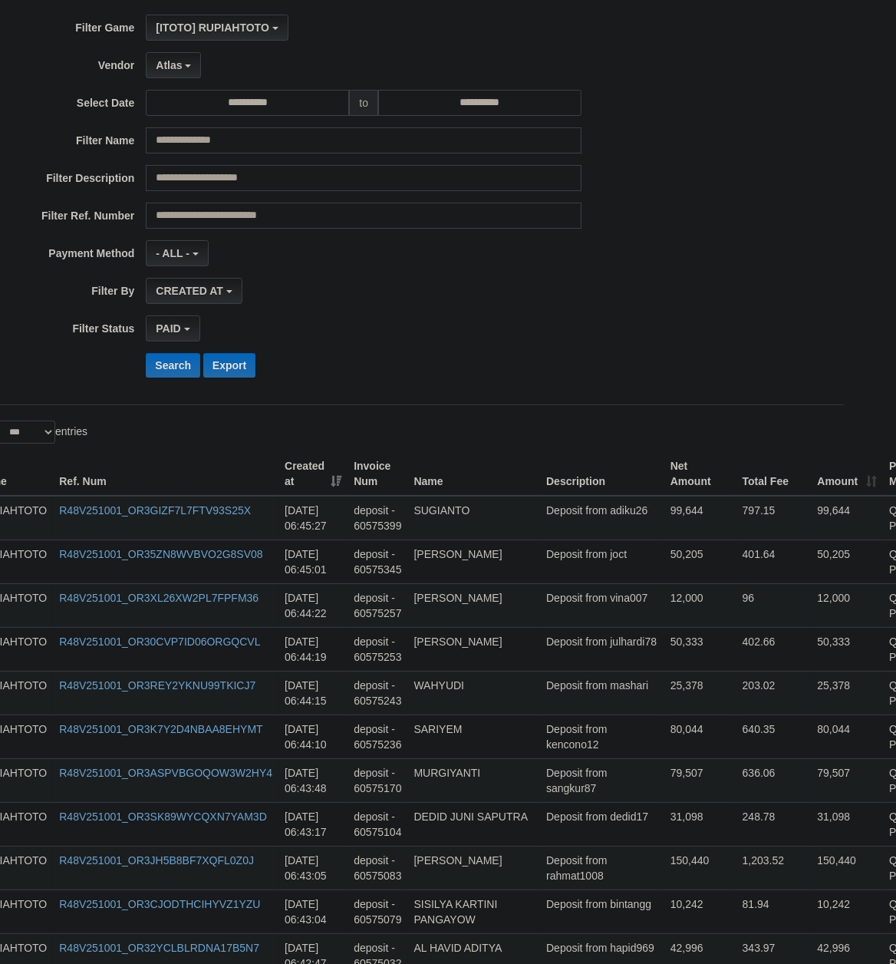
scroll to position [0, 41]
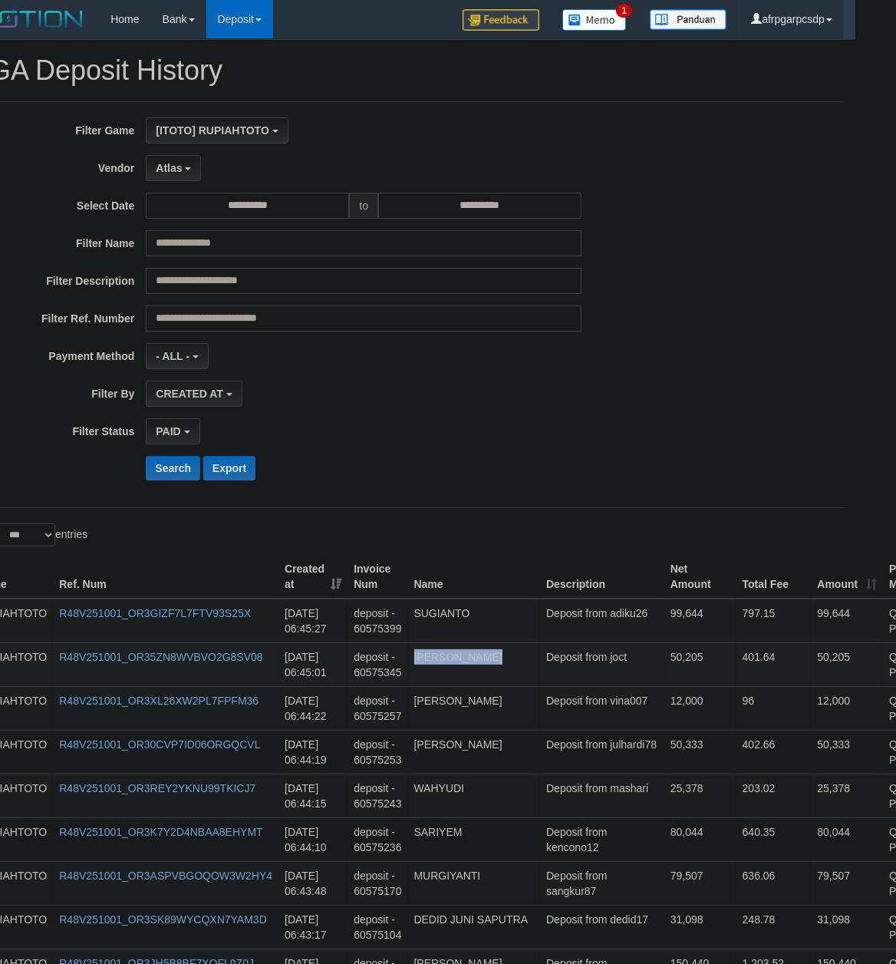
drag, startPoint x: 493, startPoint y: -125, endPoint x: 545, endPoint y: 694, distance: 820.6
click at [540, 634] on td "Deposit from adiku26" at bounding box center [602, 621] width 124 height 45
copy td "adiku26"
click at [540, 634] on td "Deposit from adiku26" at bounding box center [602, 621] width 124 height 45
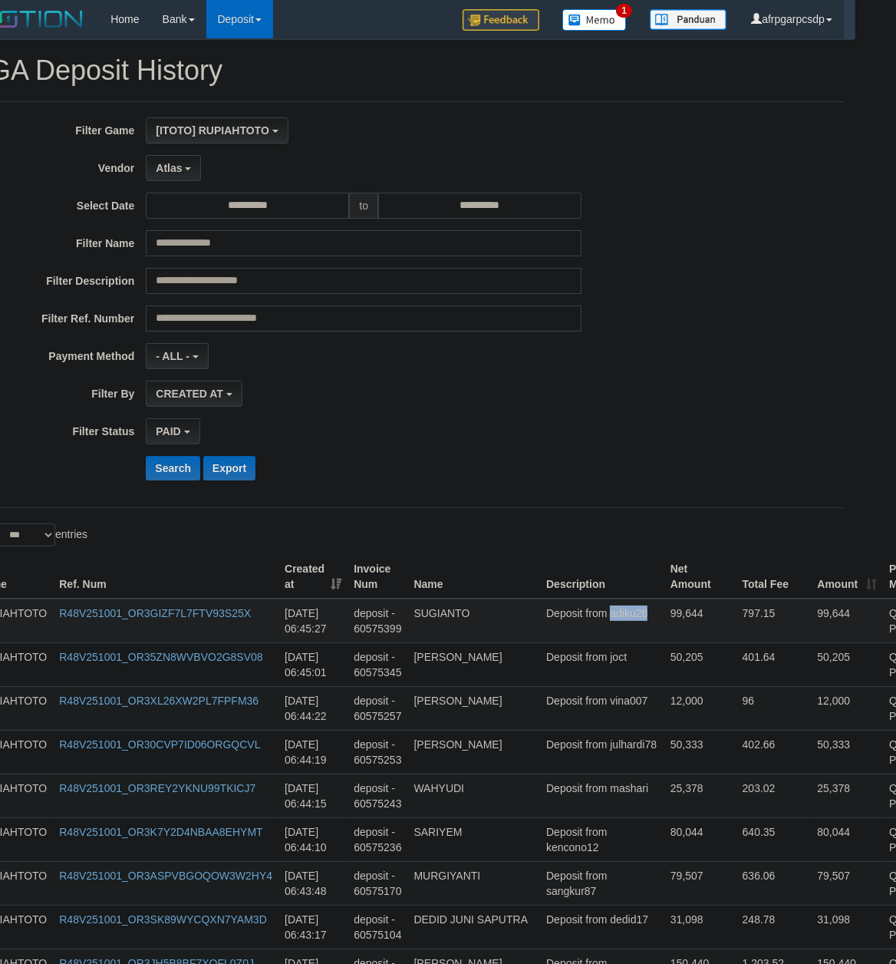
scroll to position [4367, 41]
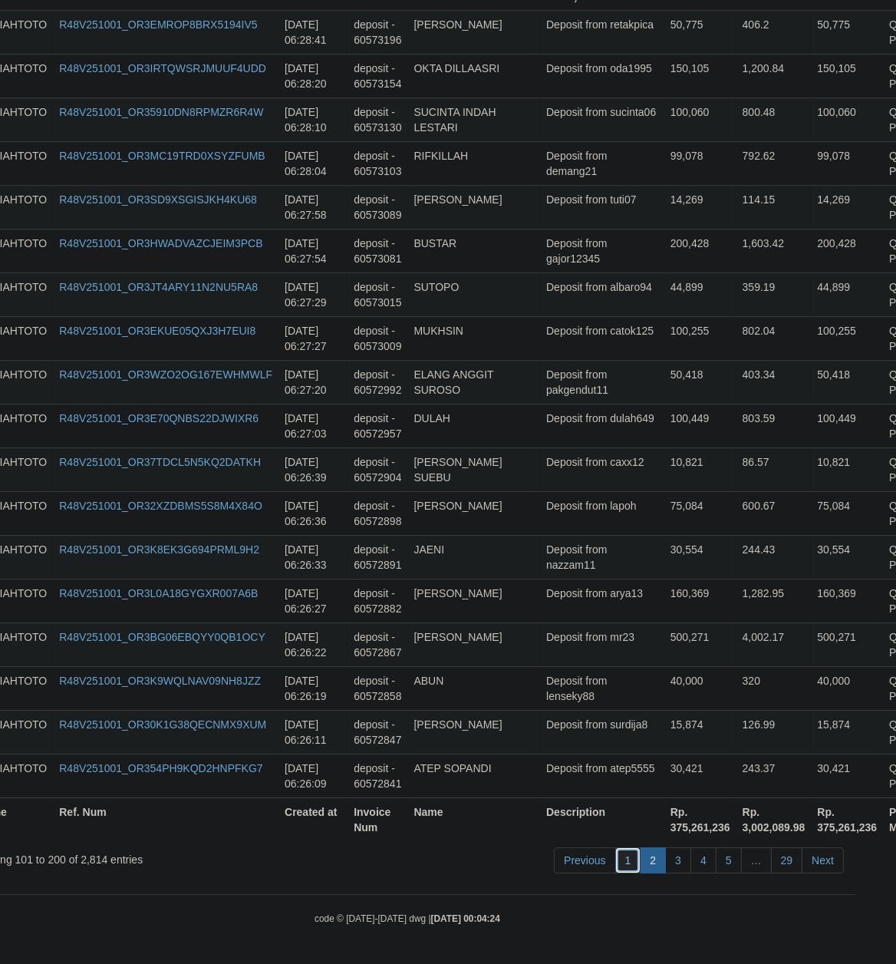
click at [632, 870] on link "1" at bounding box center [629, 860] width 26 height 26
click at [629, 857] on link "1" at bounding box center [629, 860] width 26 height 26
drag, startPoint x: 629, startPoint y: 857, endPoint x: 599, endPoint y: 846, distance: 32.8
click at [626, 857] on link "1" at bounding box center [629, 860] width 26 height 26
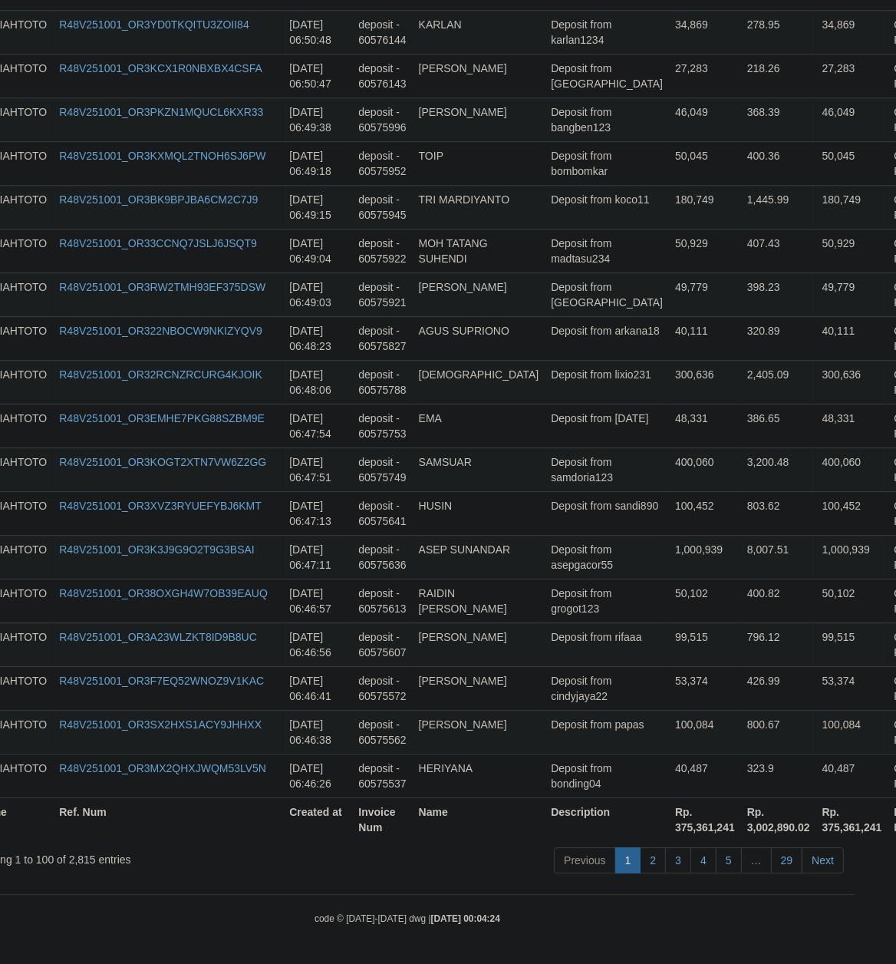
scroll to position [4213, 41]
click at [655, 556] on tr "RUPIAHTOTO R48V251001_OR3K3J9G9O2T9G3BSAI [DATE] 06:47:11 deposit - 60575636 AS…" at bounding box center [481, 557] width 1020 height 44
click at [741, 612] on td "400.82" at bounding box center [778, 601] width 75 height 44
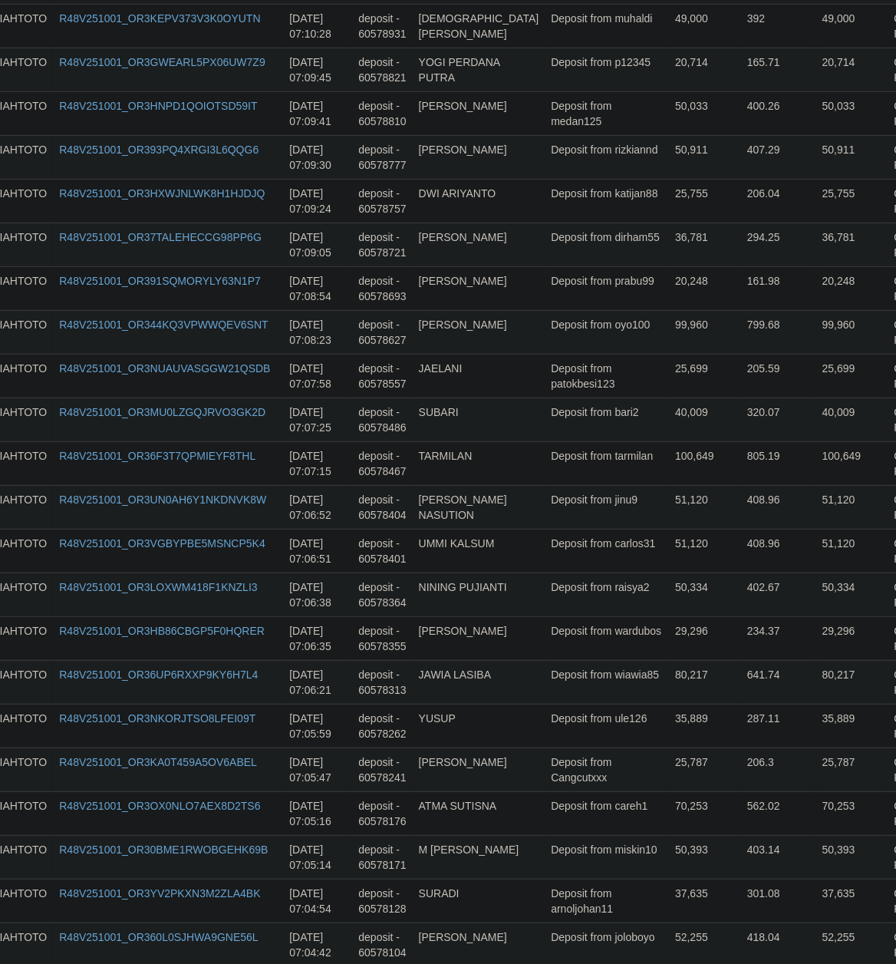
scroll to position [0, 41]
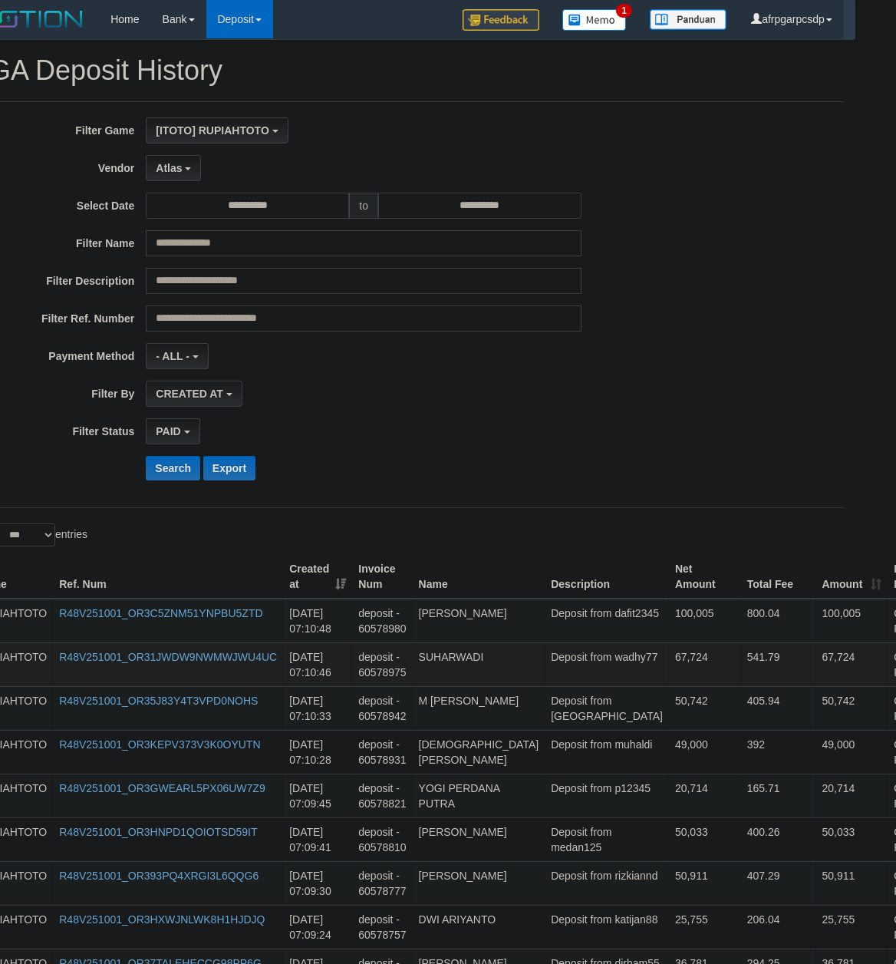
drag, startPoint x: 553, startPoint y: 766, endPoint x: 574, endPoint y: 677, distance: 91.6
click at [817, 793] on td "20,714" at bounding box center [853, 796] width 72 height 44
click at [564, 637] on td "Deposit from dafit2345" at bounding box center [607, 621] width 124 height 45
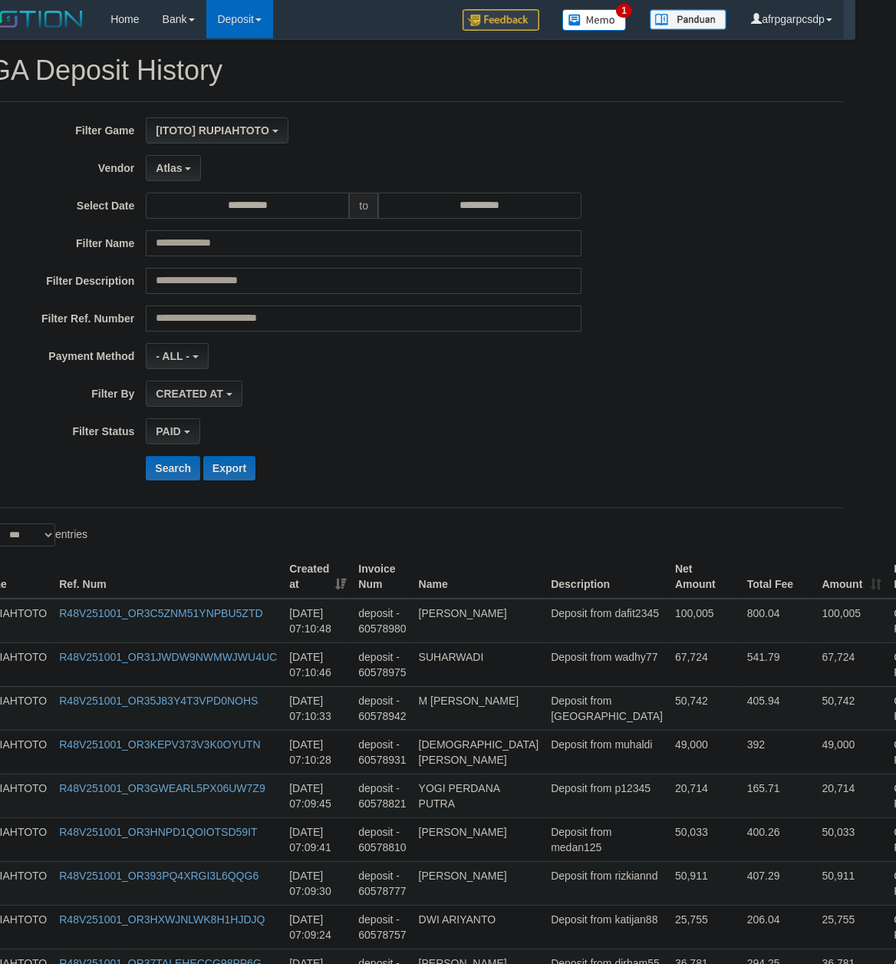
click at [601, 470] on div "Search Export" at bounding box center [426, 468] width 560 height 25
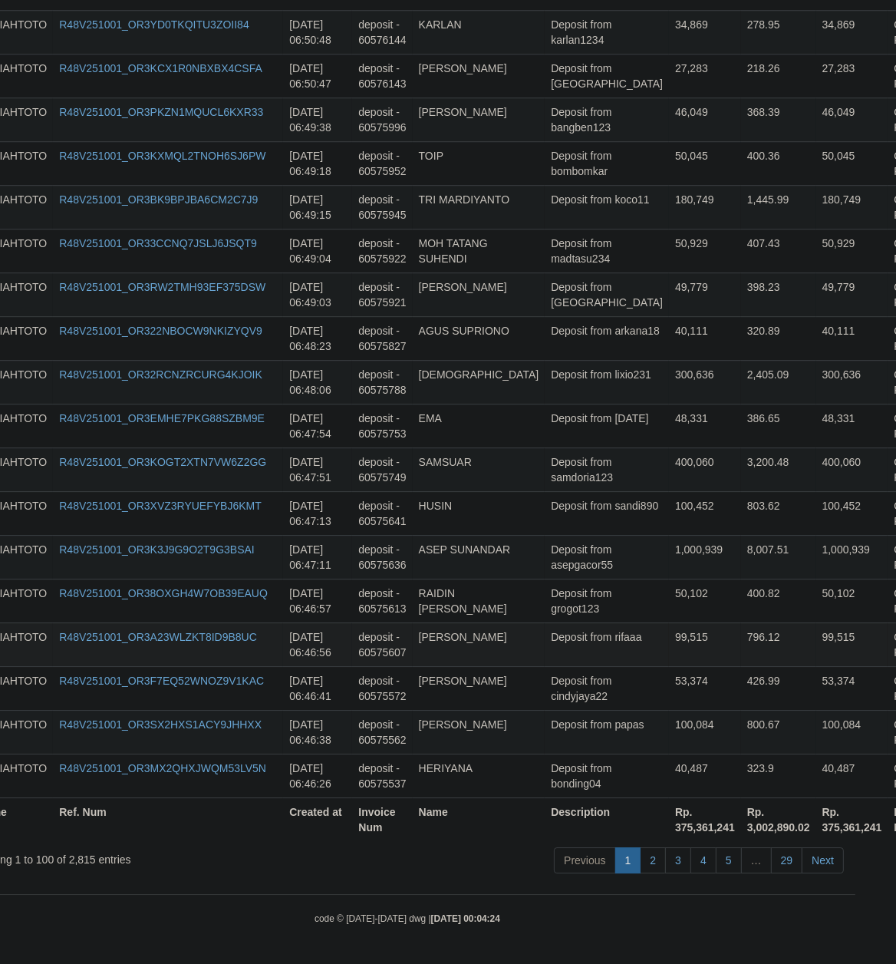
click at [342, 660] on td "[DATE] 06:46:56" at bounding box center [317, 644] width 69 height 44
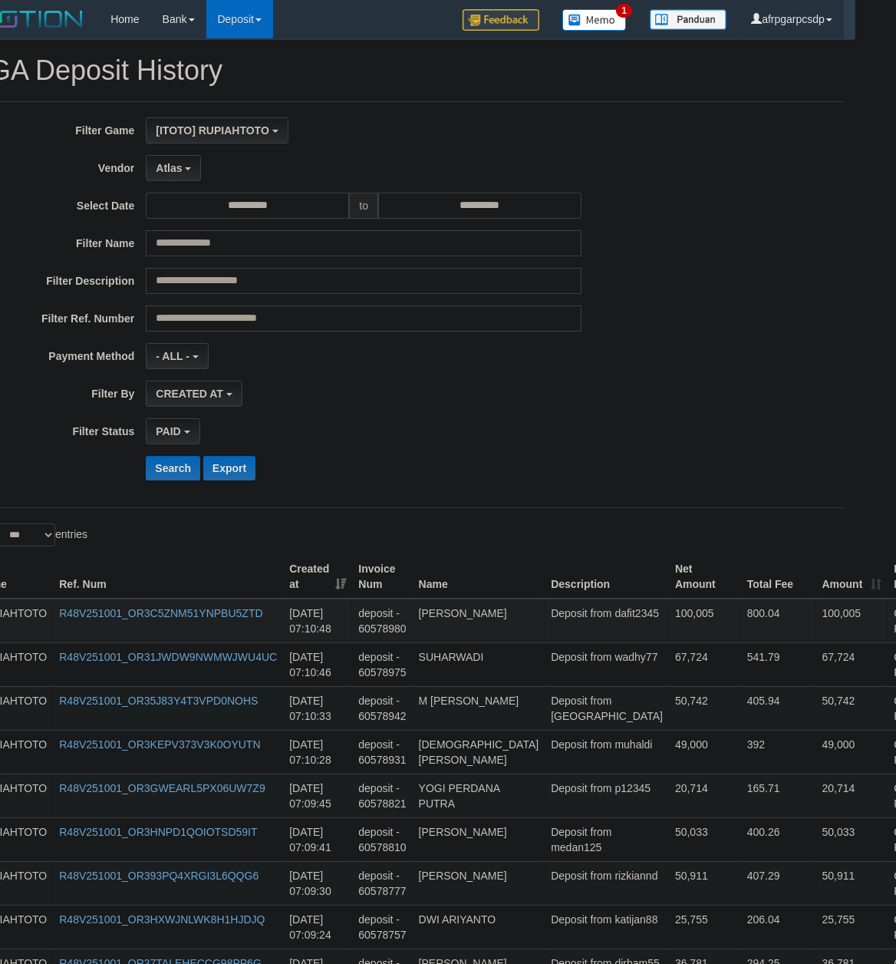
click at [290, 634] on td "[DATE] 07:10:48" at bounding box center [317, 621] width 69 height 45
drag, startPoint x: 290, startPoint y: 634, endPoint x: 330, endPoint y: 634, distance: 39.9
click at [330, 634] on td "[DATE] 07:10:48" at bounding box center [317, 621] width 69 height 45
